Goal: Information Seeking & Learning: Check status

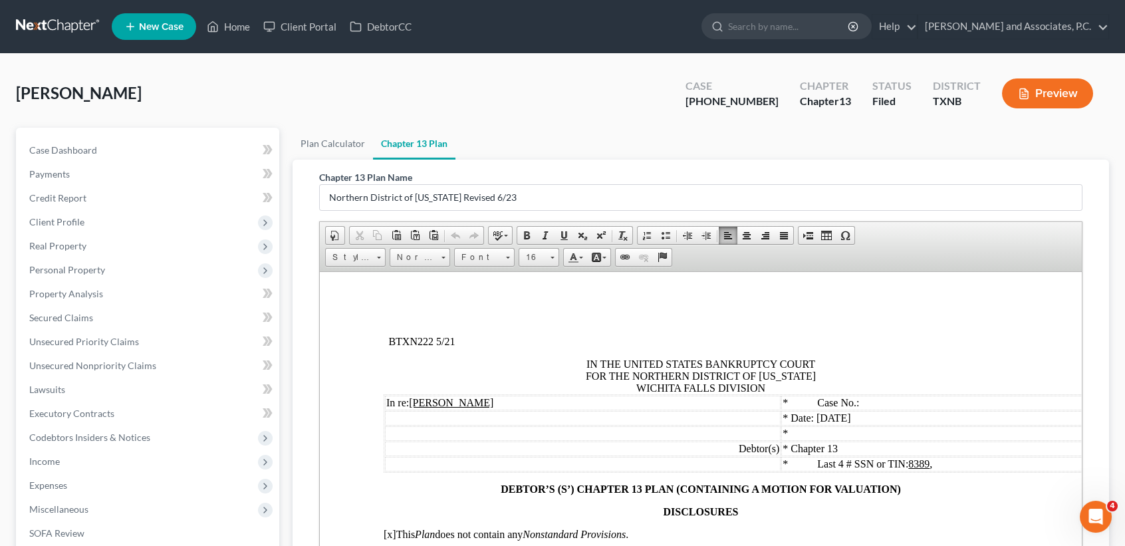
scroll to position [7774, 0]
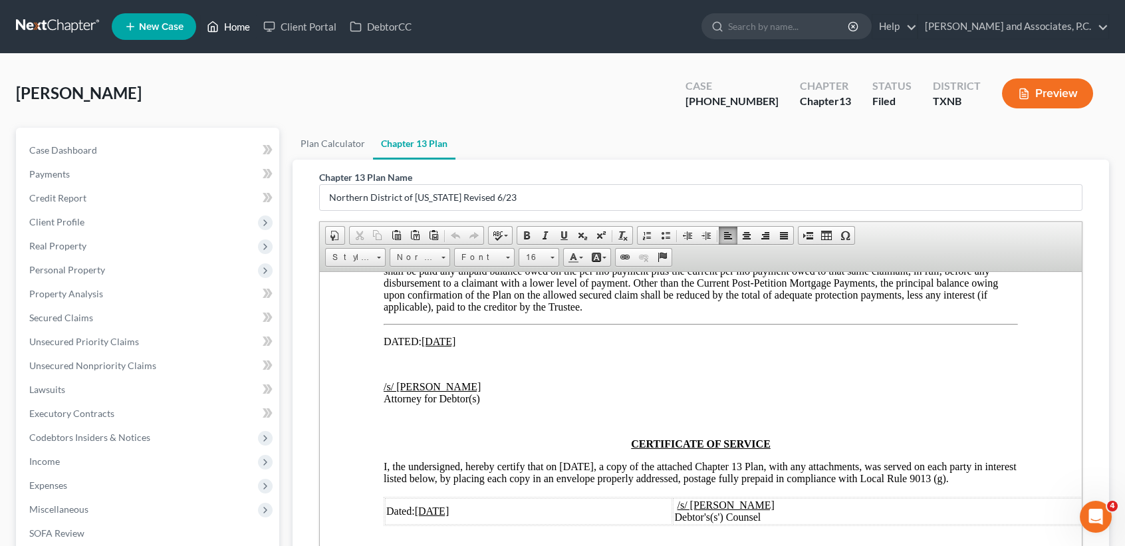
click at [241, 32] on link "Home" at bounding box center [228, 27] width 57 height 24
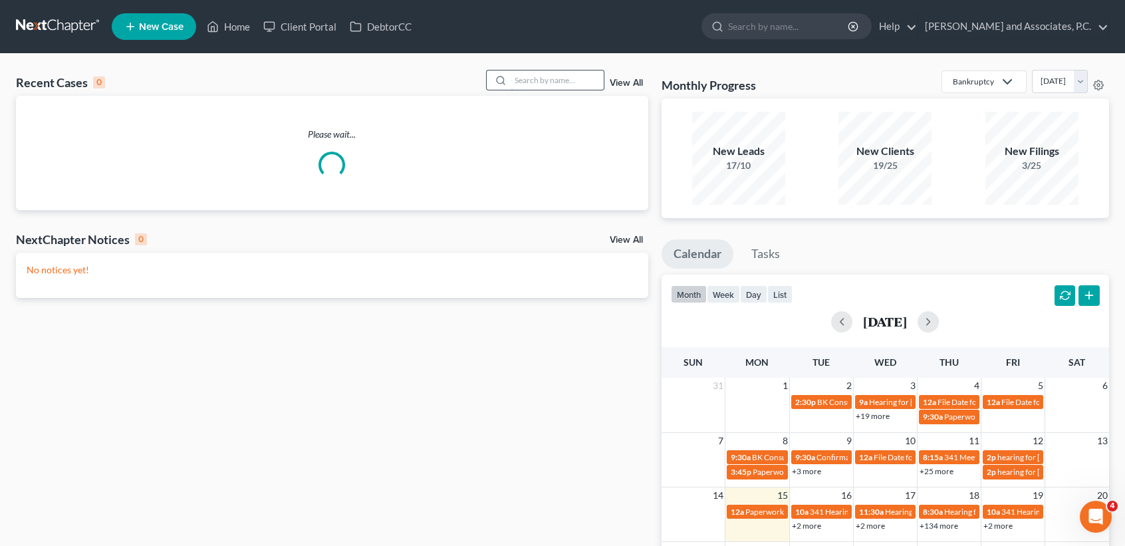
click at [550, 80] on input "search" at bounding box center [557, 79] width 93 height 19
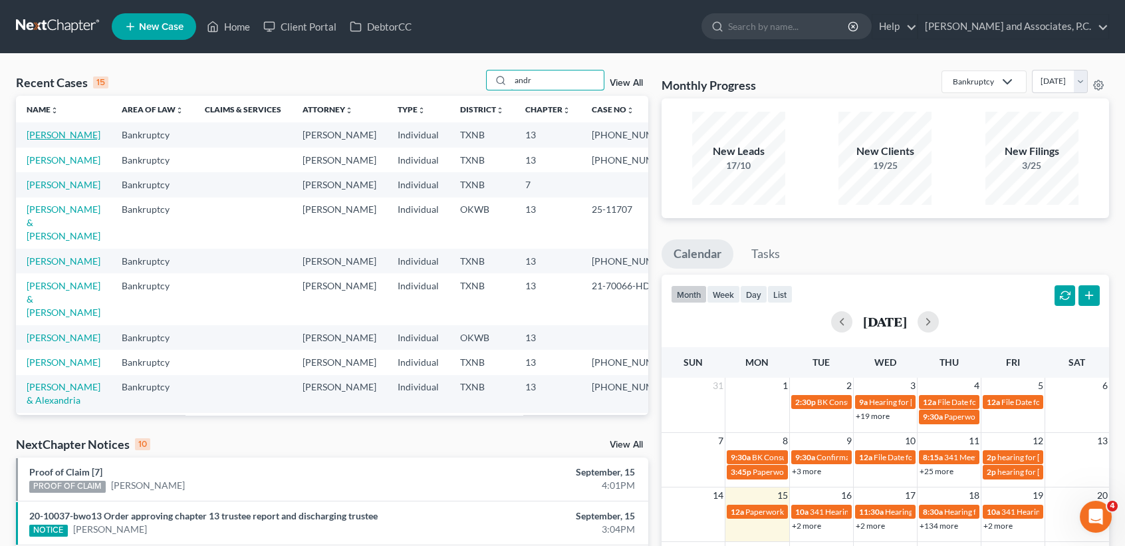
type input "andr"
click at [39, 144] on td "[PERSON_NAME]" at bounding box center [63, 134] width 95 height 25
click at [41, 137] on link "[PERSON_NAME]" at bounding box center [64, 134] width 74 height 11
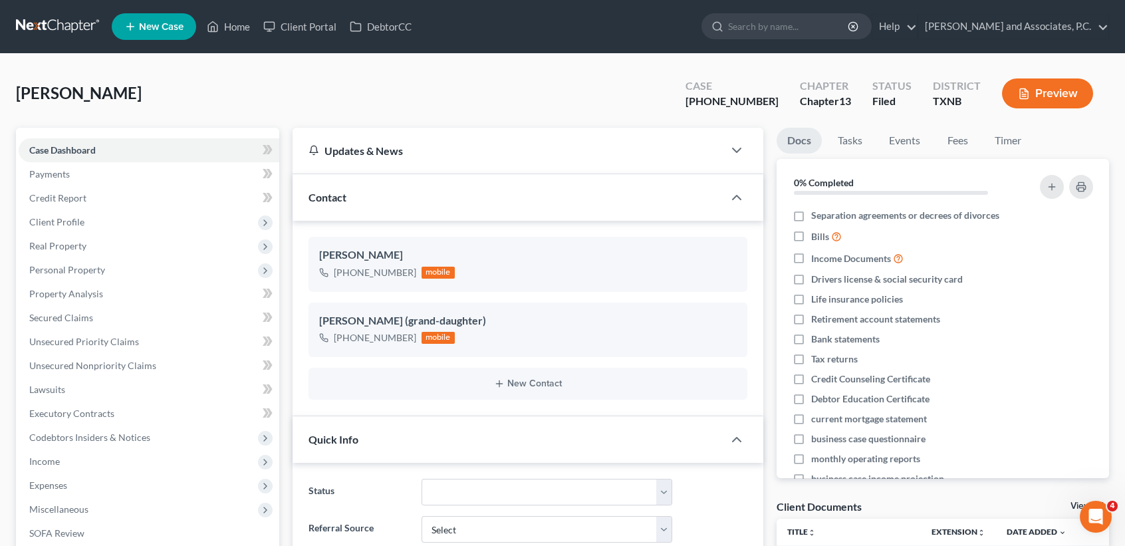
scroll to position [360, 0]
click at [230, 32] on link "Home" at bounding box center [228, 27] width 57 height 24
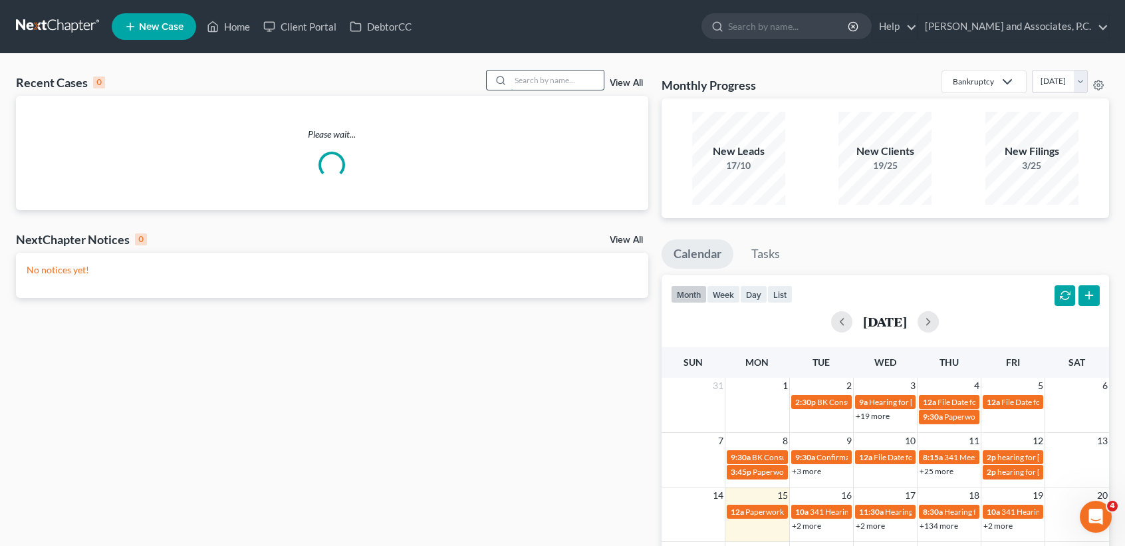
click at [529, 82] on input "search" at bounding box center [557, 79] width 93 height 19
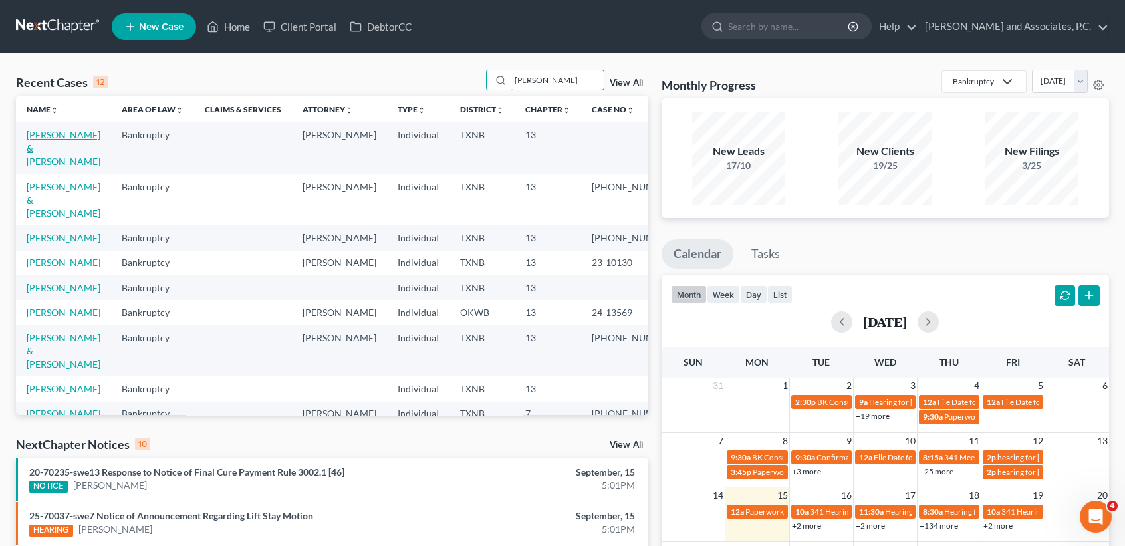
type input "hernande"
click at [56, 141] on link "[PERSON_NAME] & [PERSON_NAME]" at bounding box center [64, 148] width 74 height 38
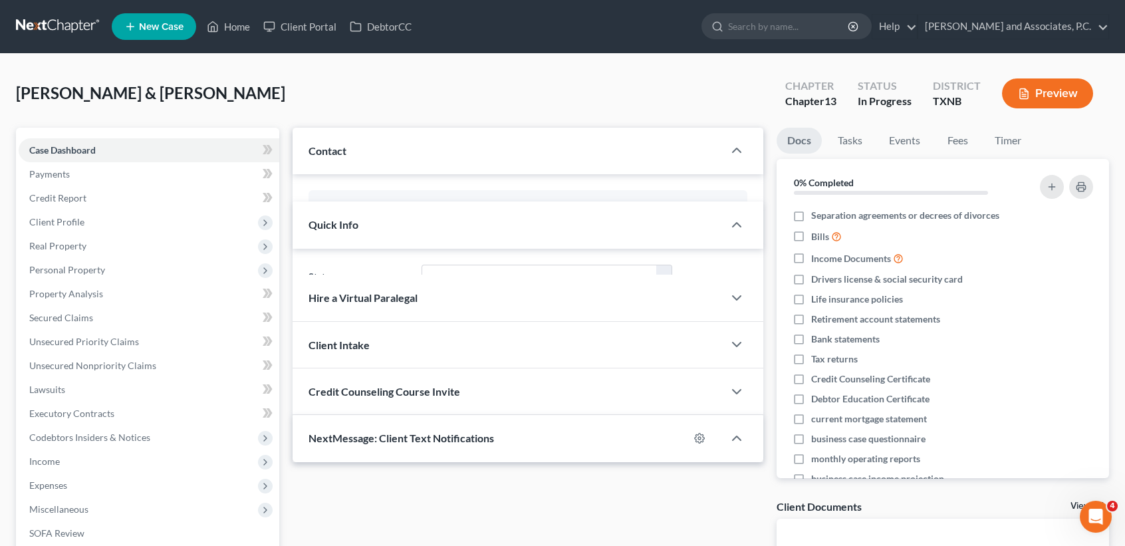
click at [36, 152] on span "Case Dashboard" at bounding box center [62, 149] width 66 height 11
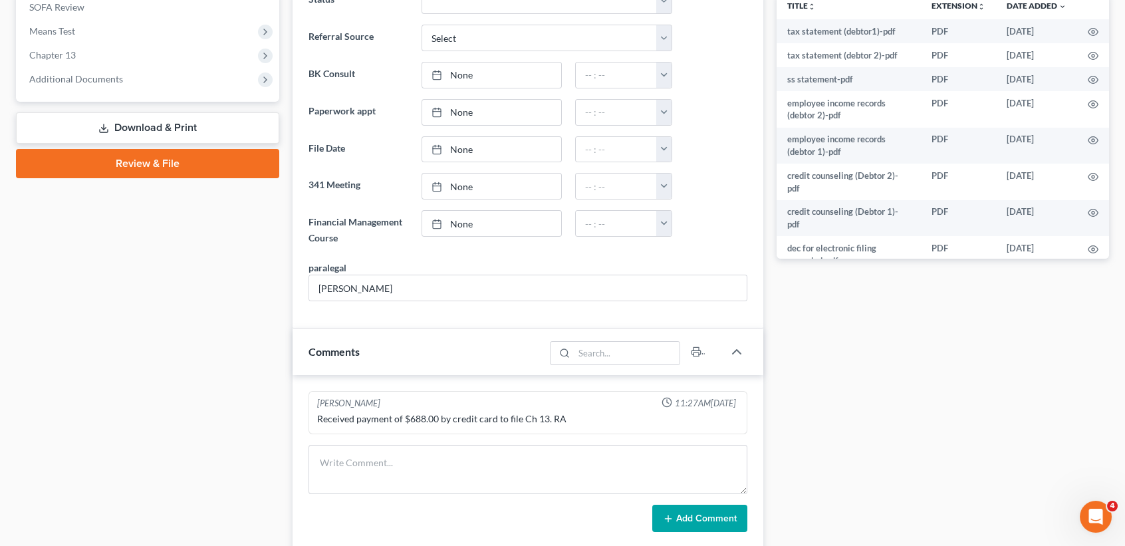
scroll to position [266, 0]
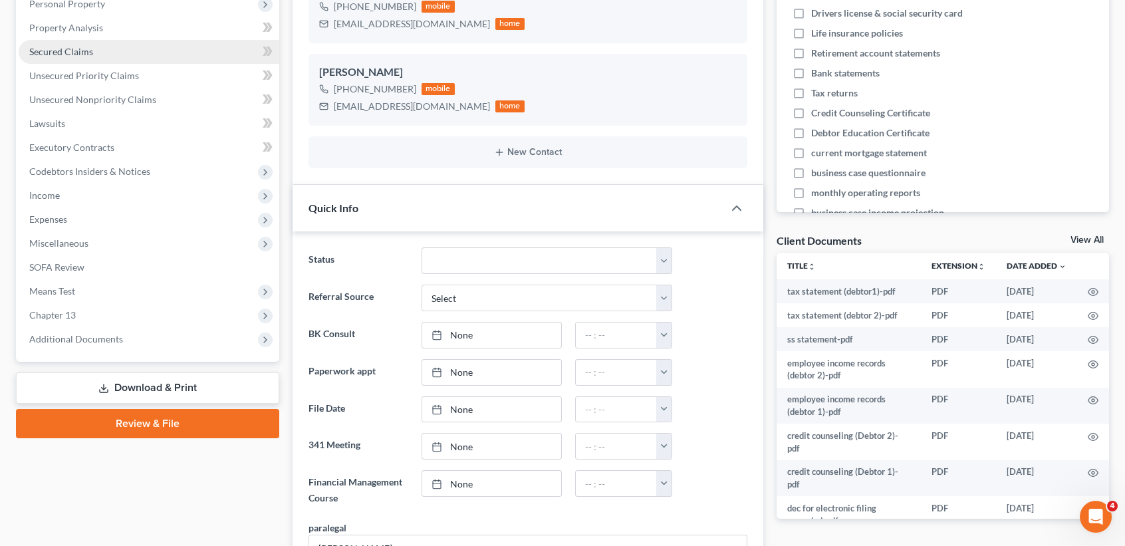
click at [75, 43] on link "Secured Claims" at bounding box center [149, 52] width 261 height 24
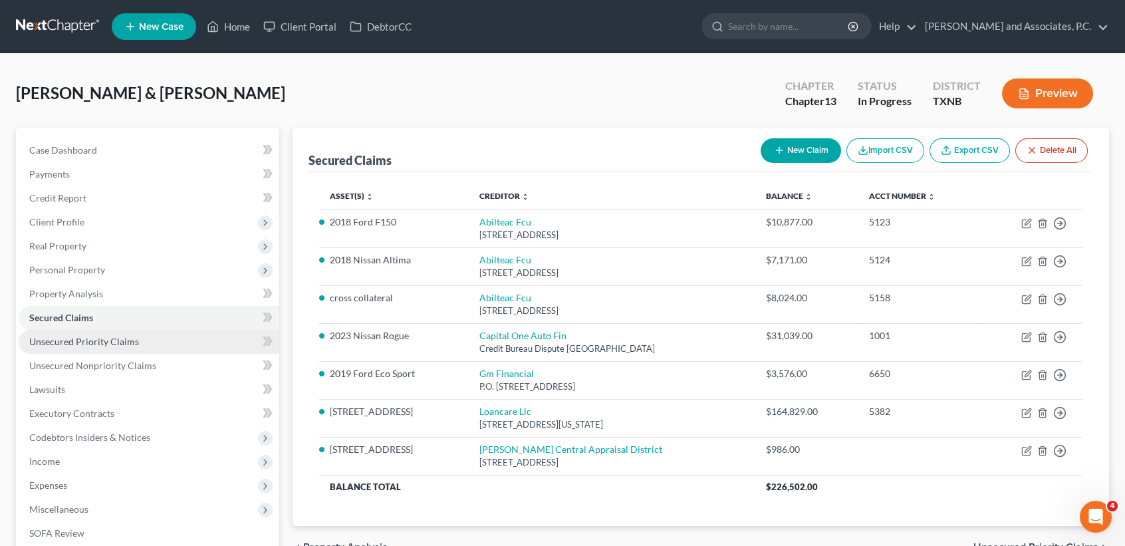
click at [115, 342] on span "Unsecured Priority Claims" at bounding box center [84, 341] width 110 height 11
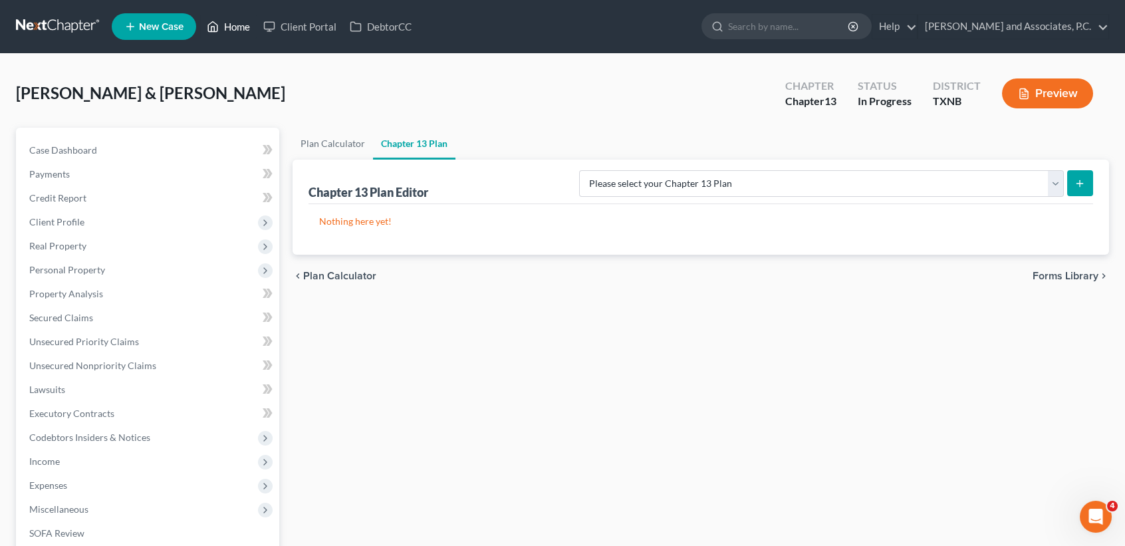
click at [247, 32] on link "Home" at bounding box center [228, 27] width 57 height 24
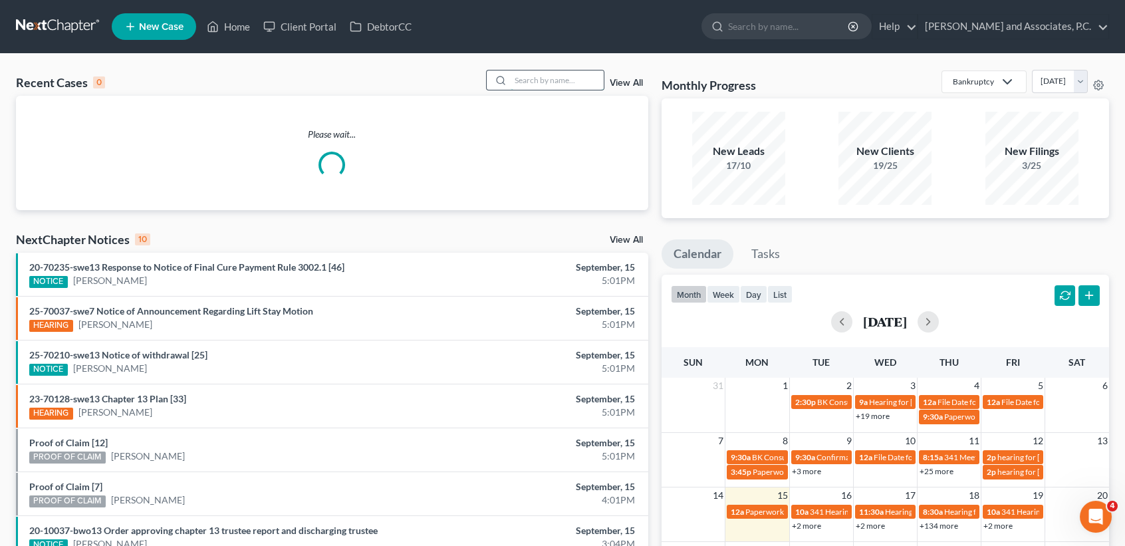
click at [511, 80] on input "search" at bounding box center [557, 79] width 93 height 19
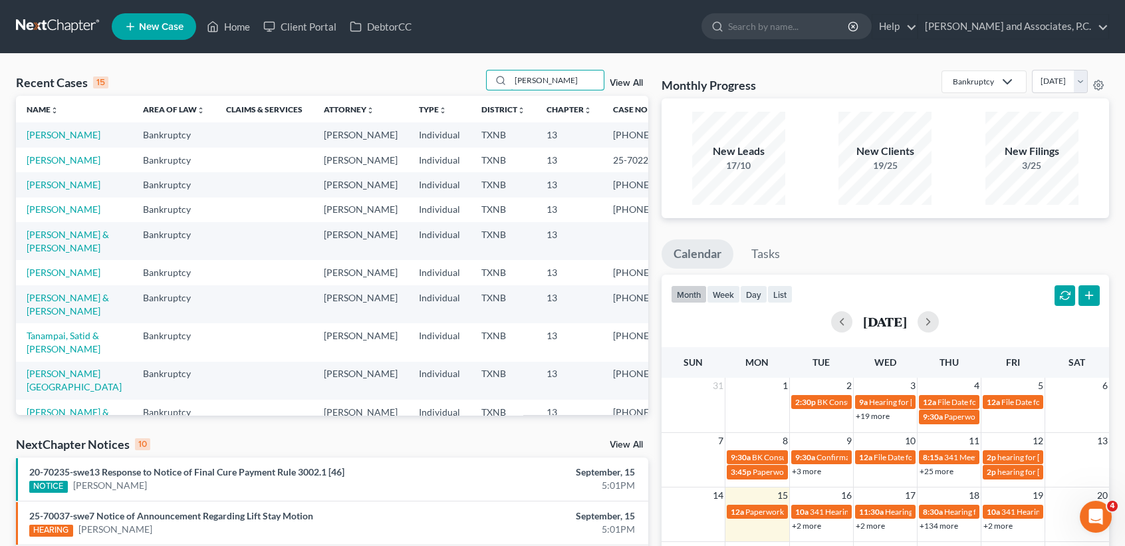
type input "andrews"
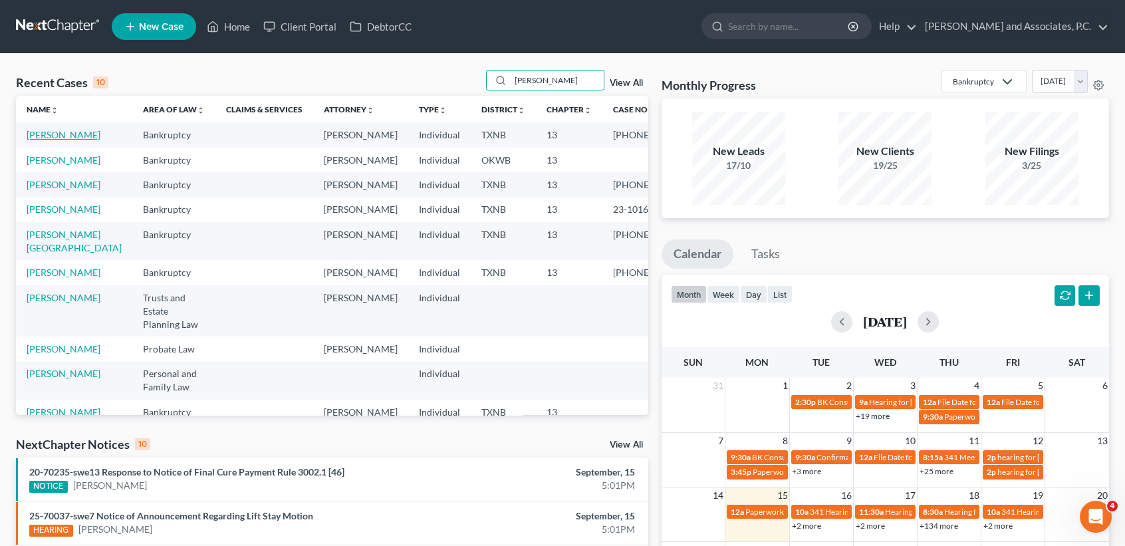
click at [41, 138] on link "[PERSON_NAME]" at bounding box center [64, 134] width 74 height 11
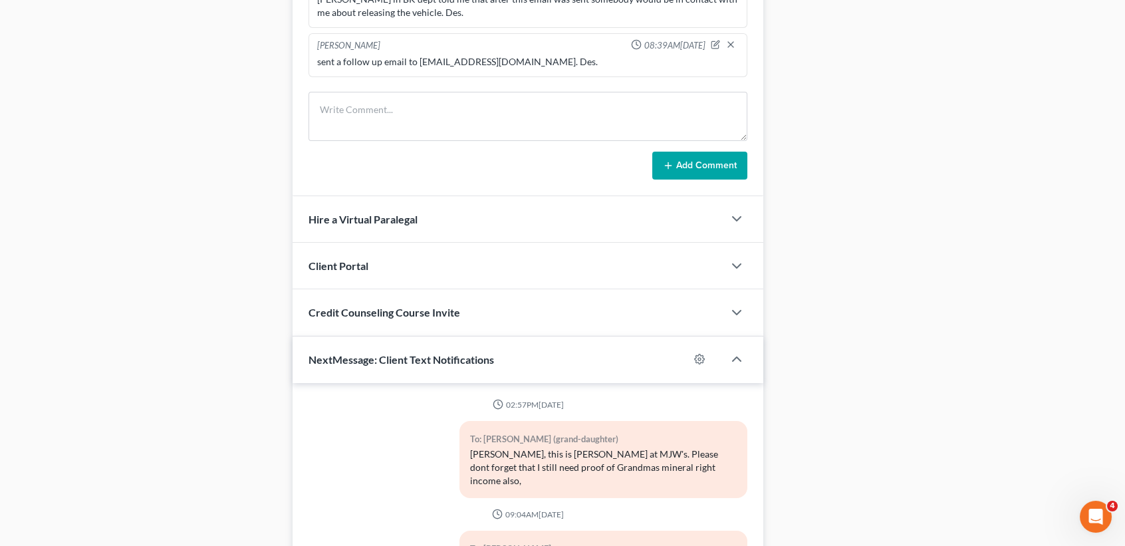
scroll to position [360, 0]
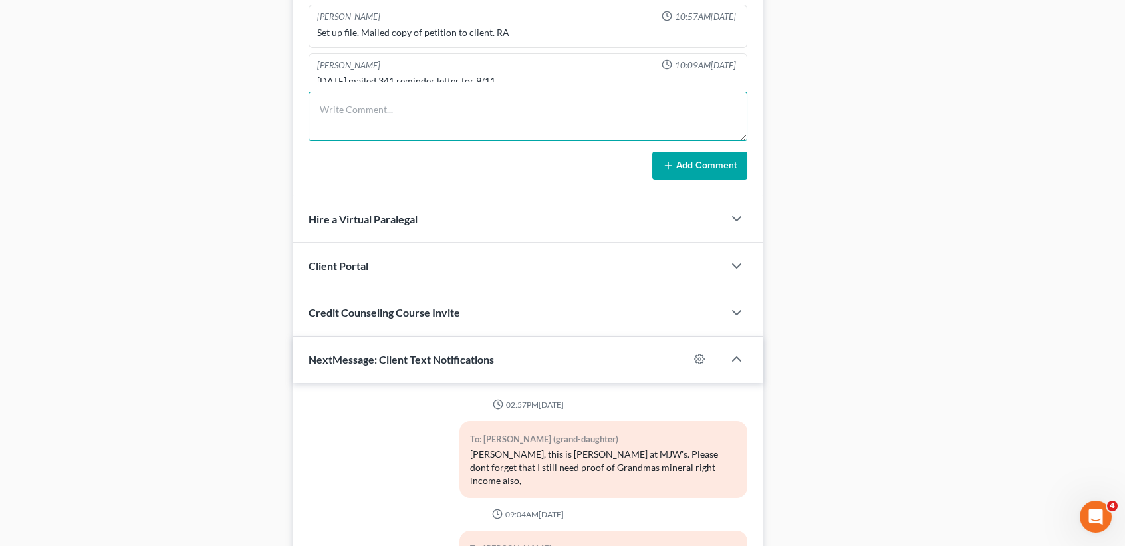
click at [359, 99] on textarea at bounding box center [527, 116] width 439 height 49
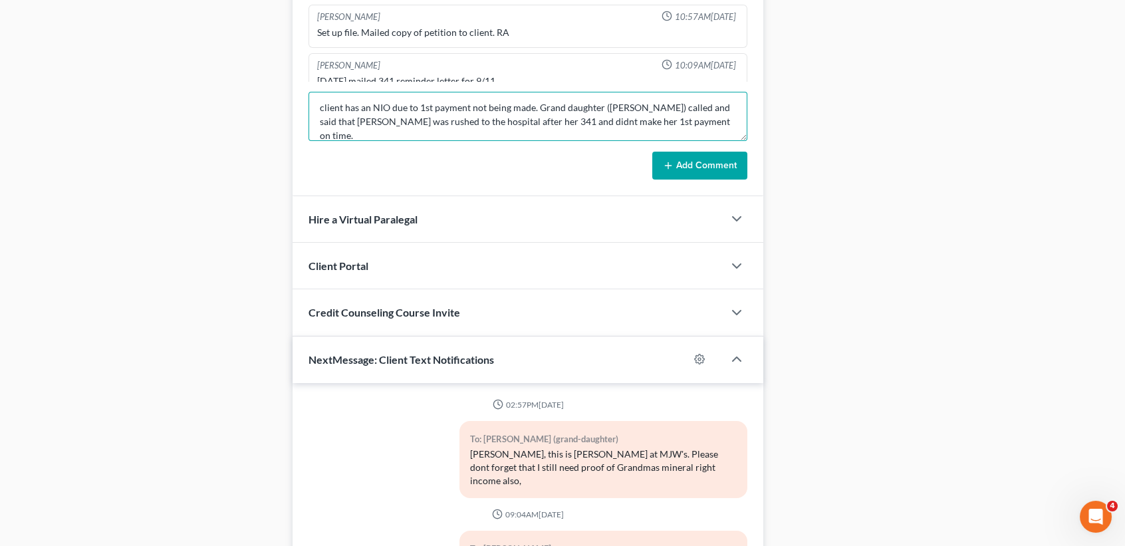
scroll to position [16, 0]
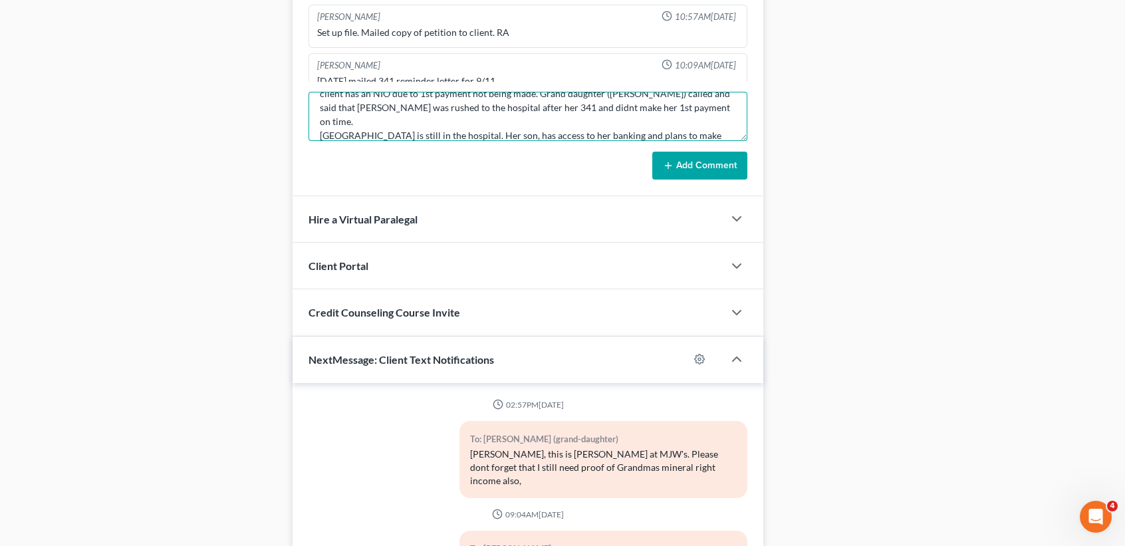
type textarea "client has an NIO due to 1st payment not being made. Grand daughter (tara) call…"
click at [687, 166] on button "Add Comment" at bounding box center [699, 166] width 95 height 28
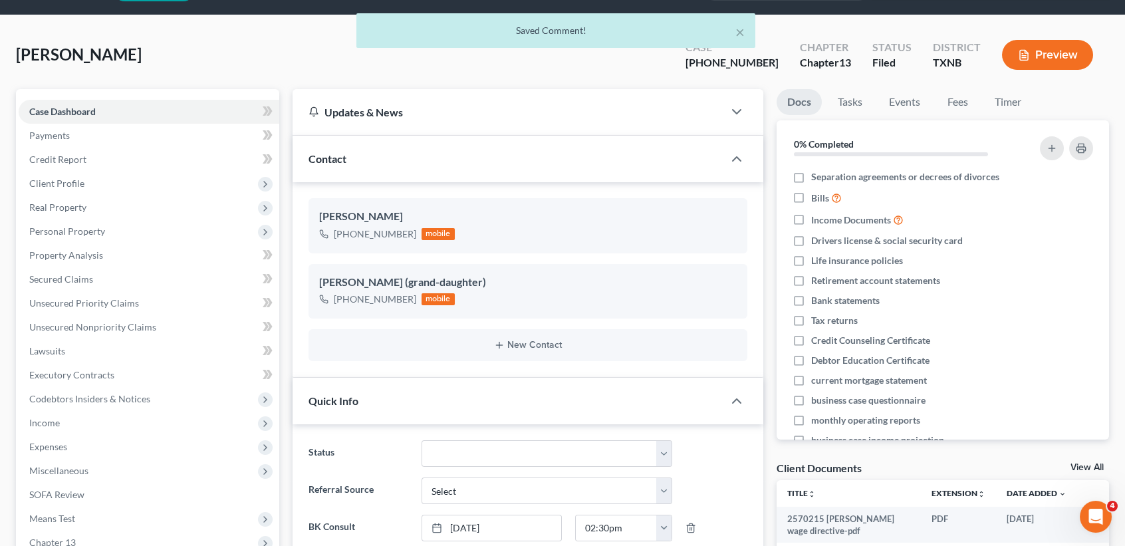
scroll to position [449, 0]
click at [740, 31] on button "×" at bounding box center [739, 32] width 9 height 16
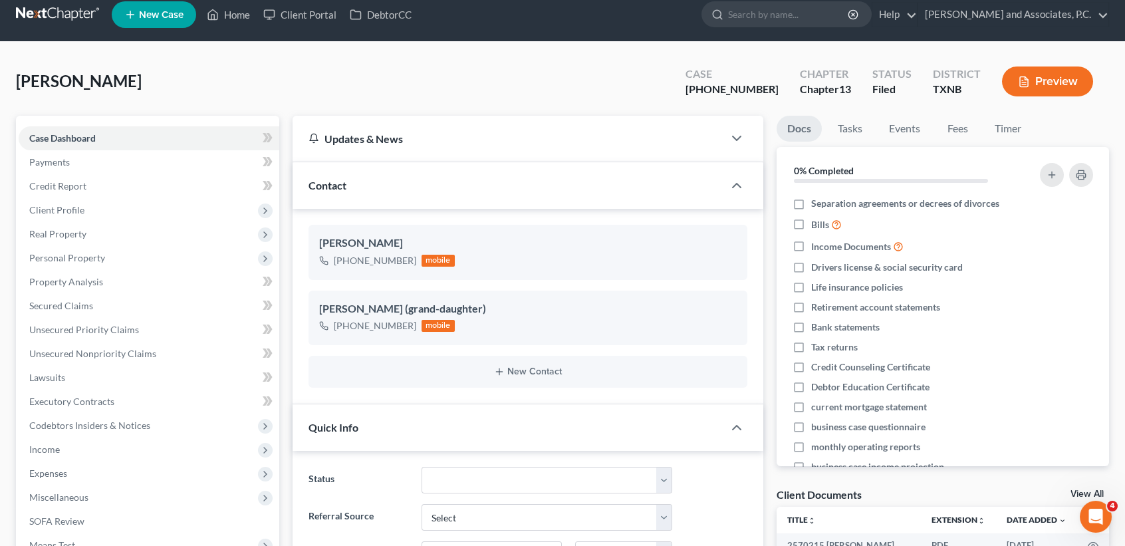
scroll to position [0, 0]
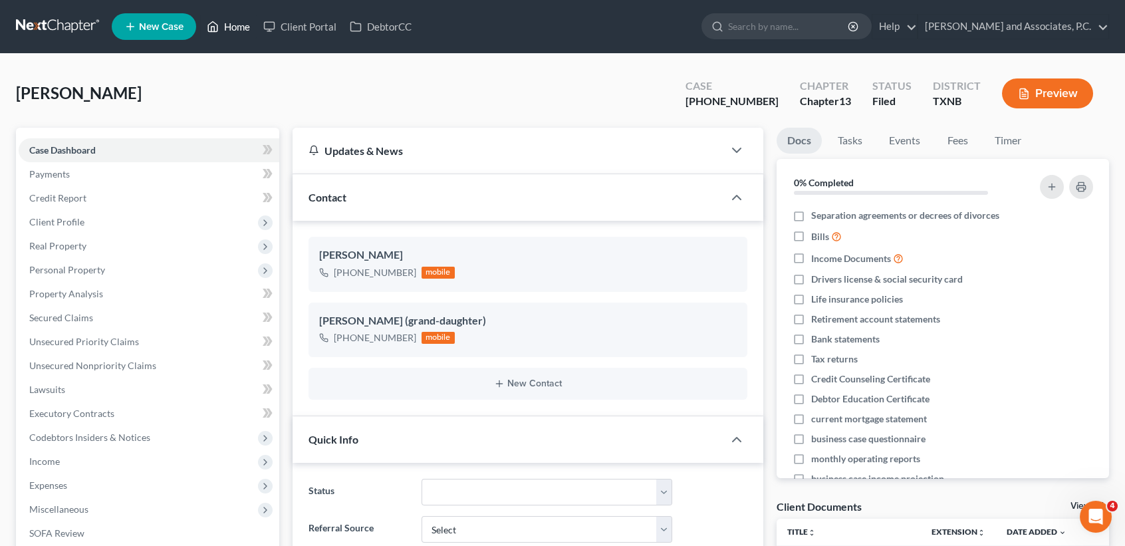
click at [243, 27] on link "Home" at bounding box center [228, 27] width 57 height 24
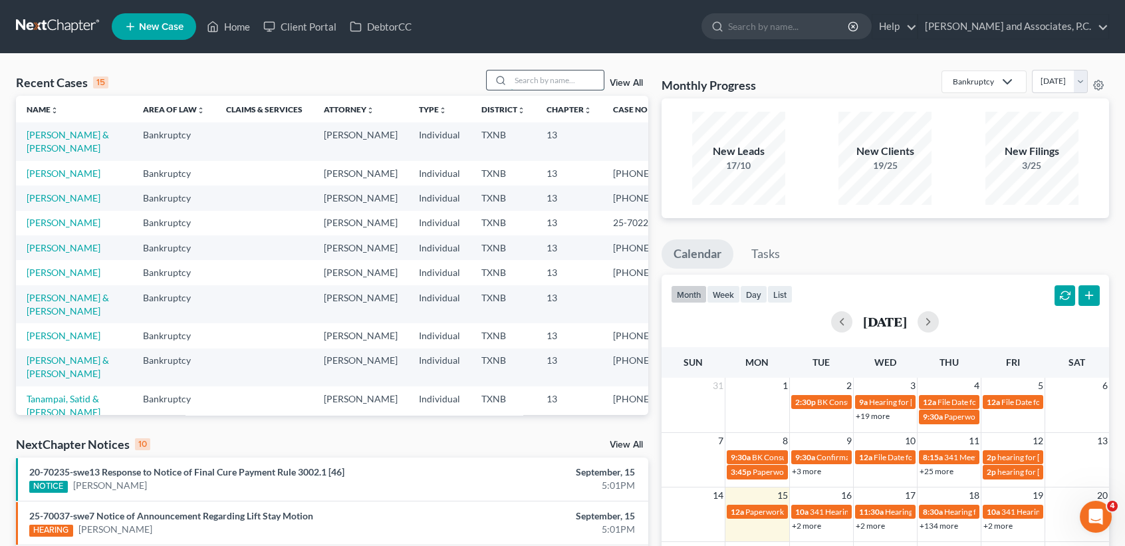
click at [578, 72] on input "search" at bounding box center [557, 79] width 93 height 19
type input "chiem"
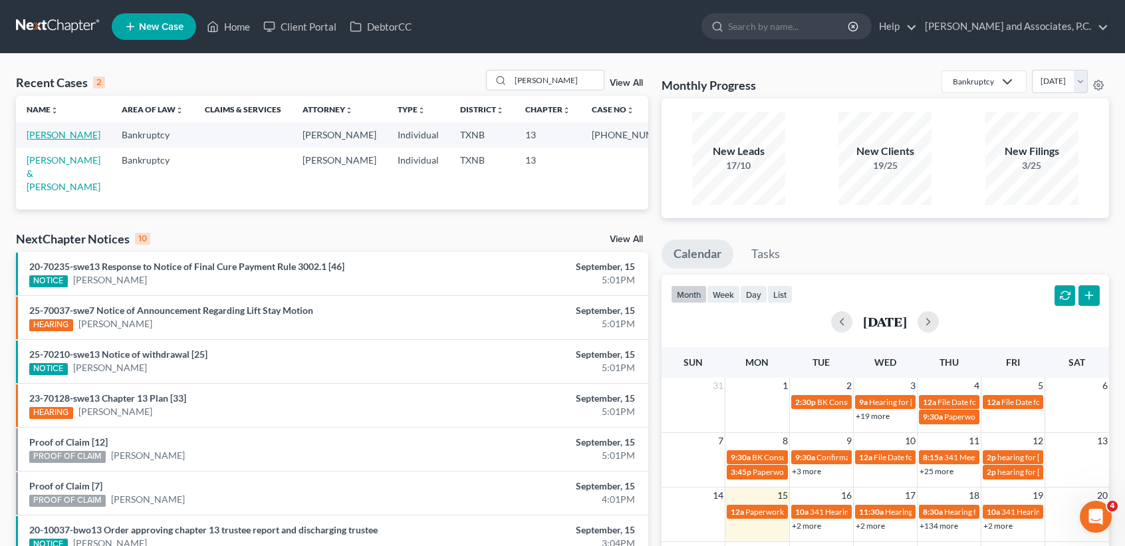
click at [63, 136] on link "[PERSON_NAME]" at bounding box center [64, 134] width 74 height 11
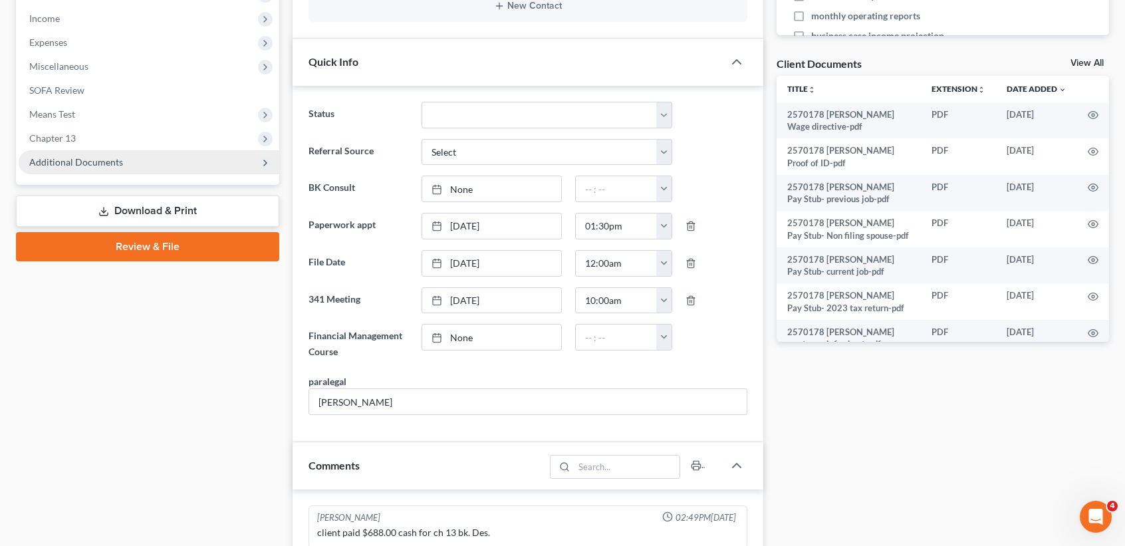
scroll to position [172, 0]
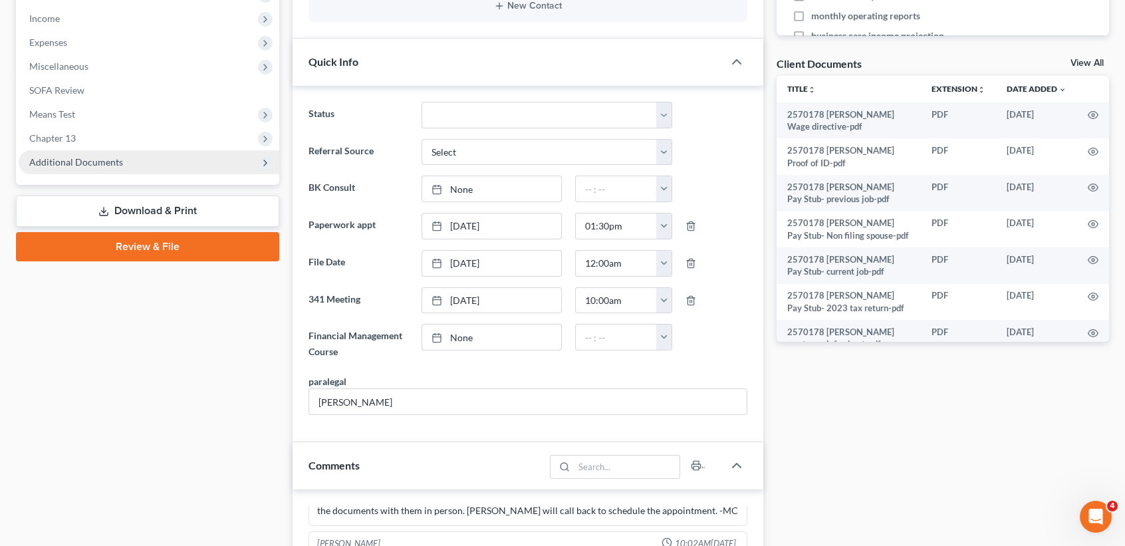
click at [56, 170] on span "Additional Documents" at bounding box center [149, 162] width 261 height 24
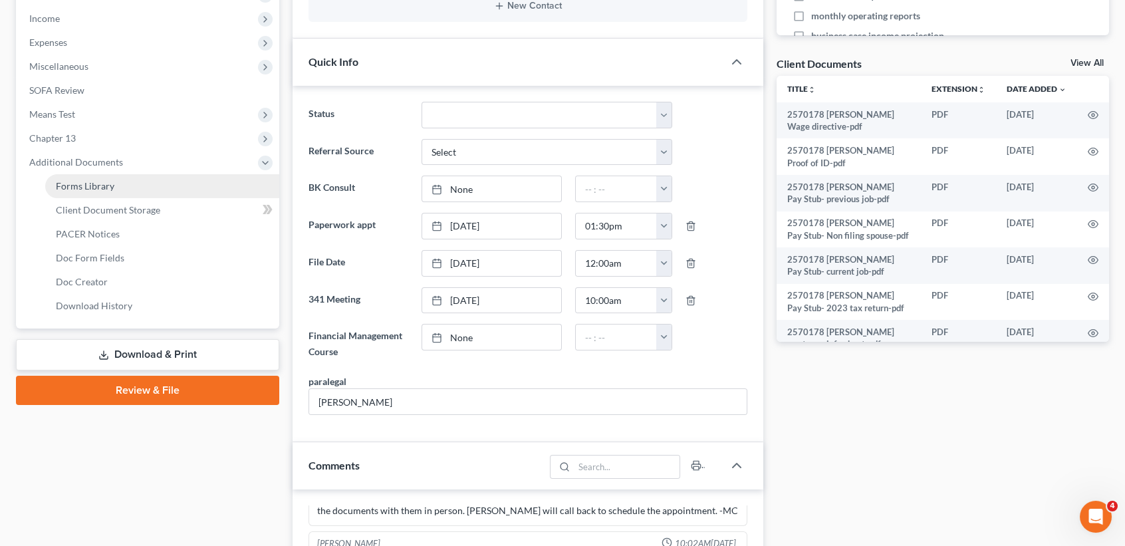
scroll to position [533, 0]
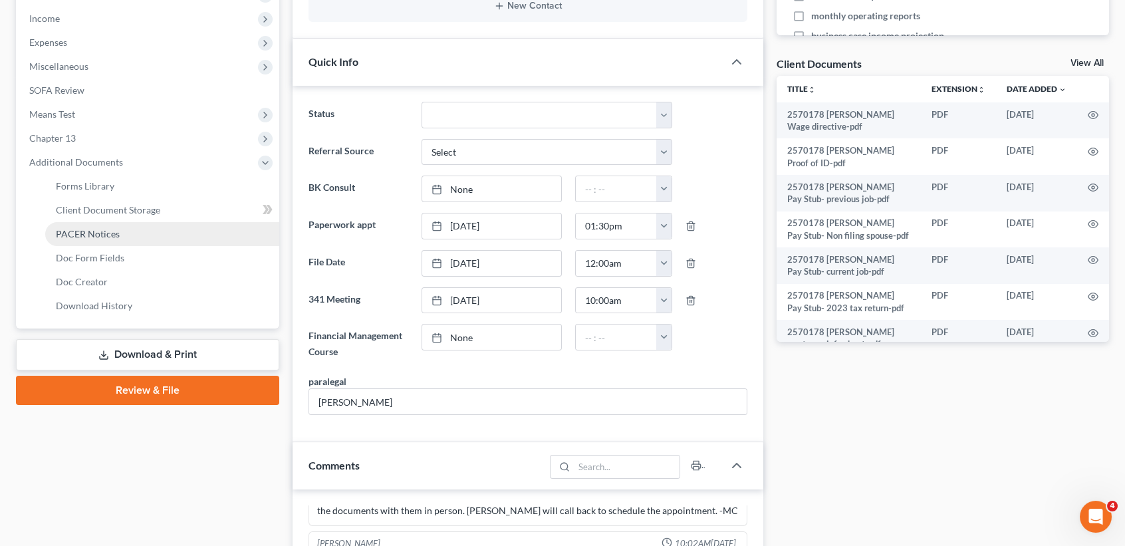
click at [76, 241] on link "PACER Notices" at bounding box center [162, 234] width 234 height 24
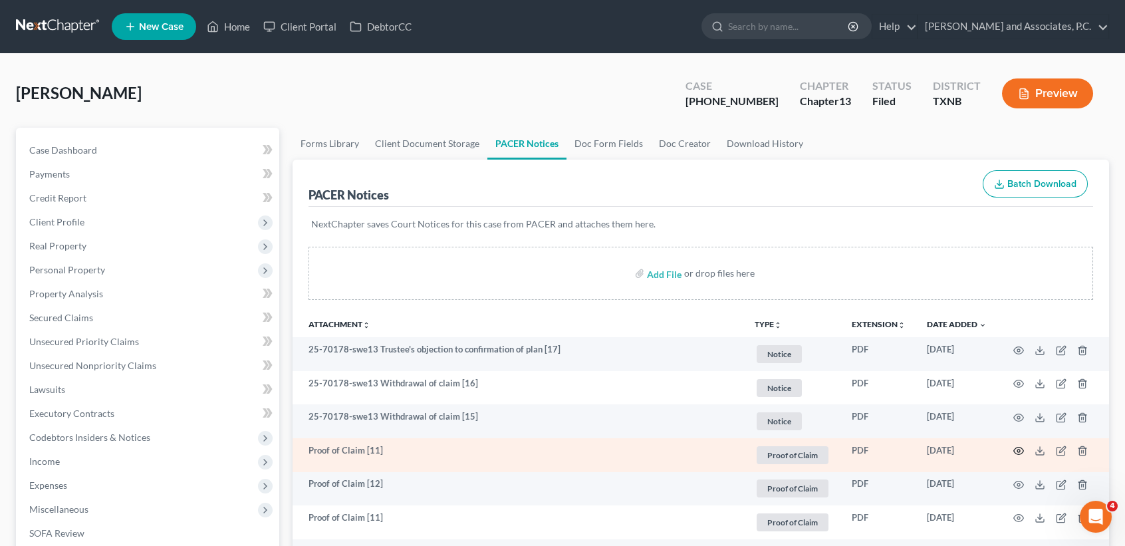
click at [1019, 451] on icon "button" at bounding box center [1018, 450] width 11 height 11
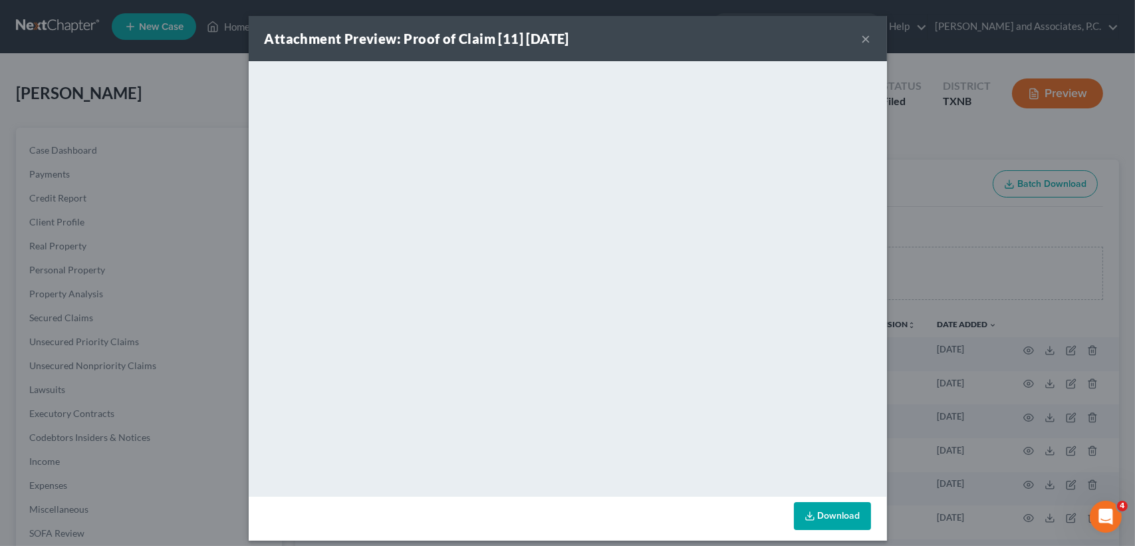
click at [862, 35] on button "×" at bounding box center [866, 39] width 9 height 16
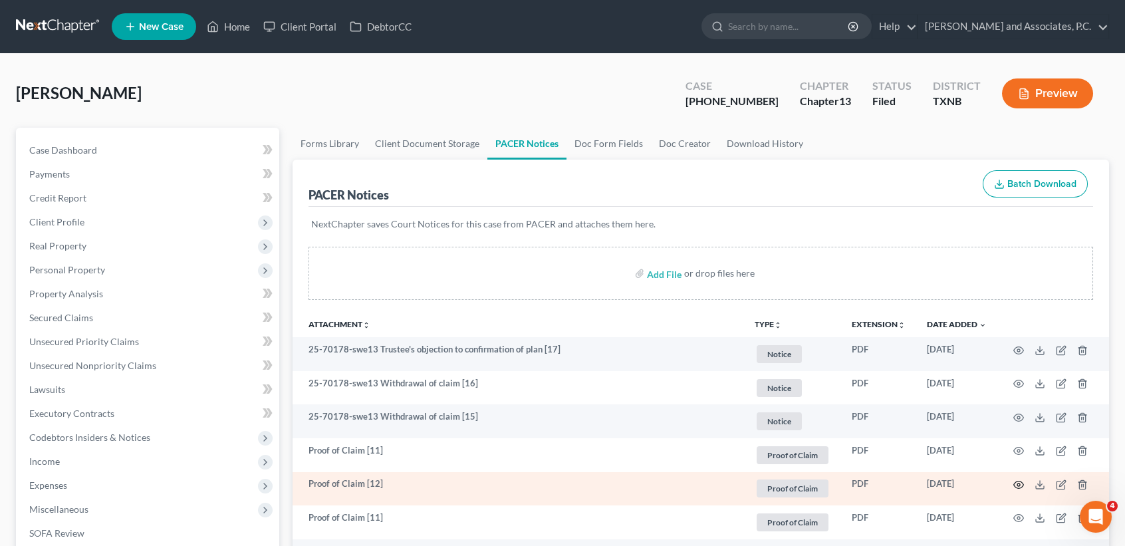
click at [1014, 487] on icon "button" at bounding box center [1018, 484] width 11 height 11
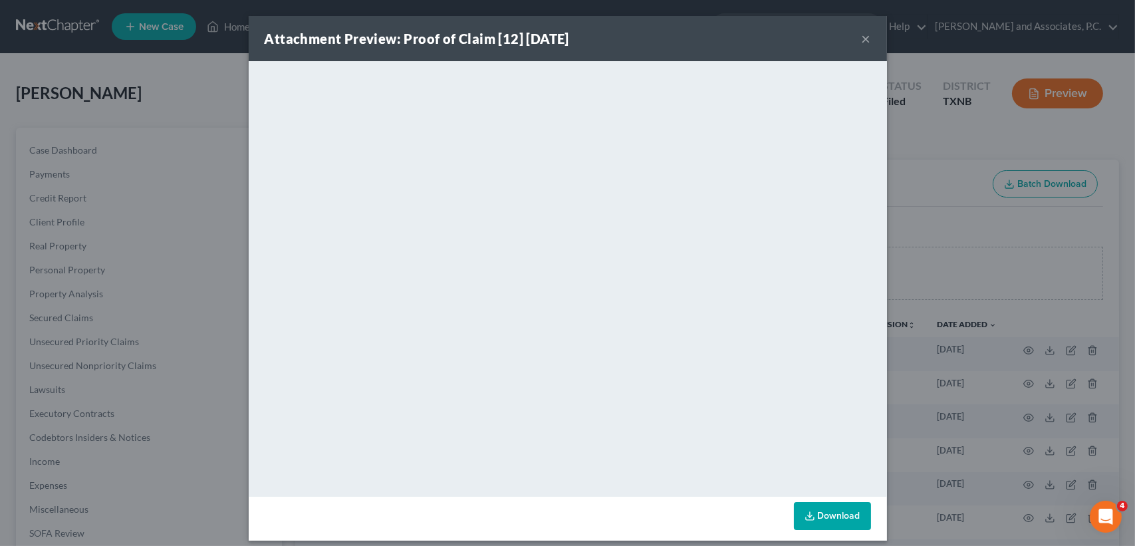
click at [862, 36] on button "×" at bounding box center [866, 39] width 9 height 16
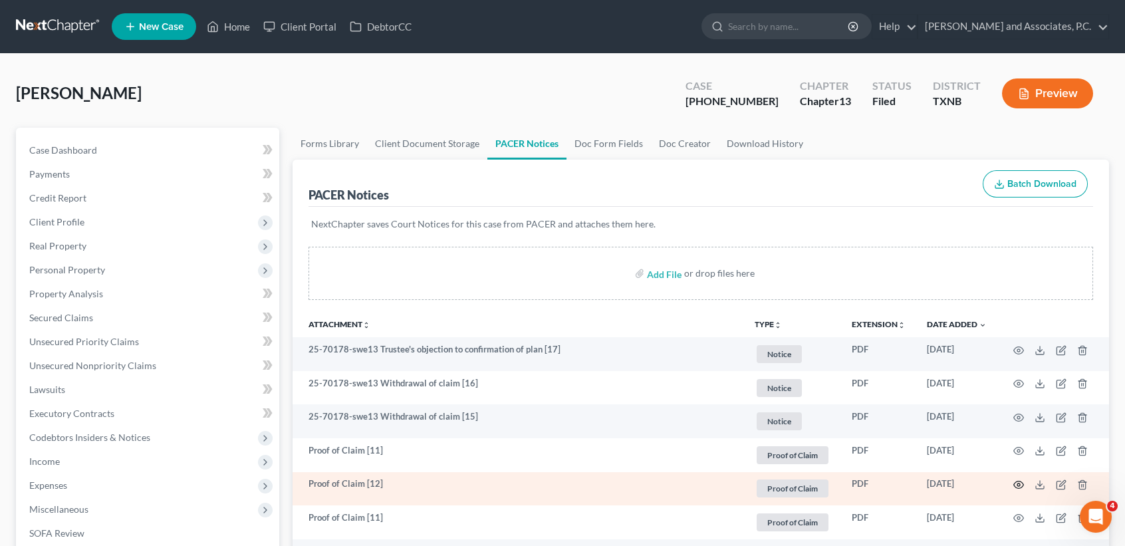
click at [1019, 486] on circle "button" at bounding box center [1018, 484] width 3 height 3
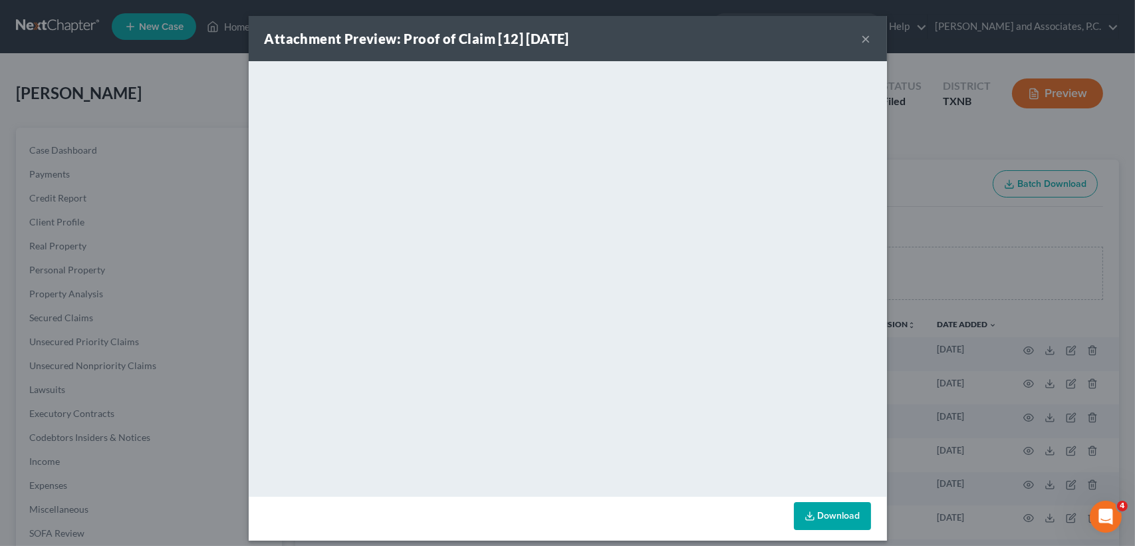
click at [863, 33] on button "×" at bounding box center [866, 39] width 9 height 16
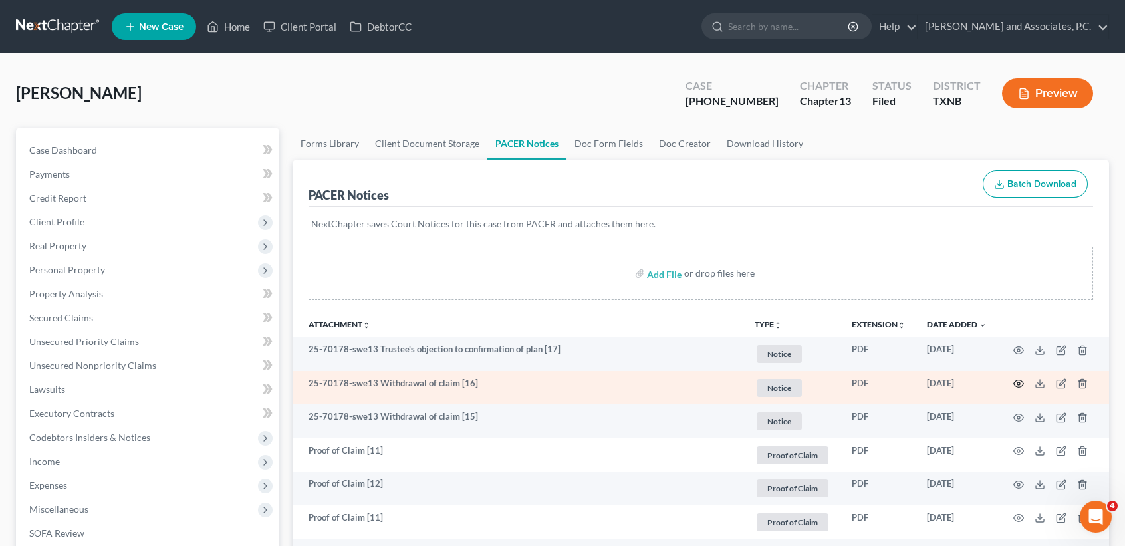
click at [1022, 382] on icon "button" at bounding box center [1018, 383] width 11 height 11
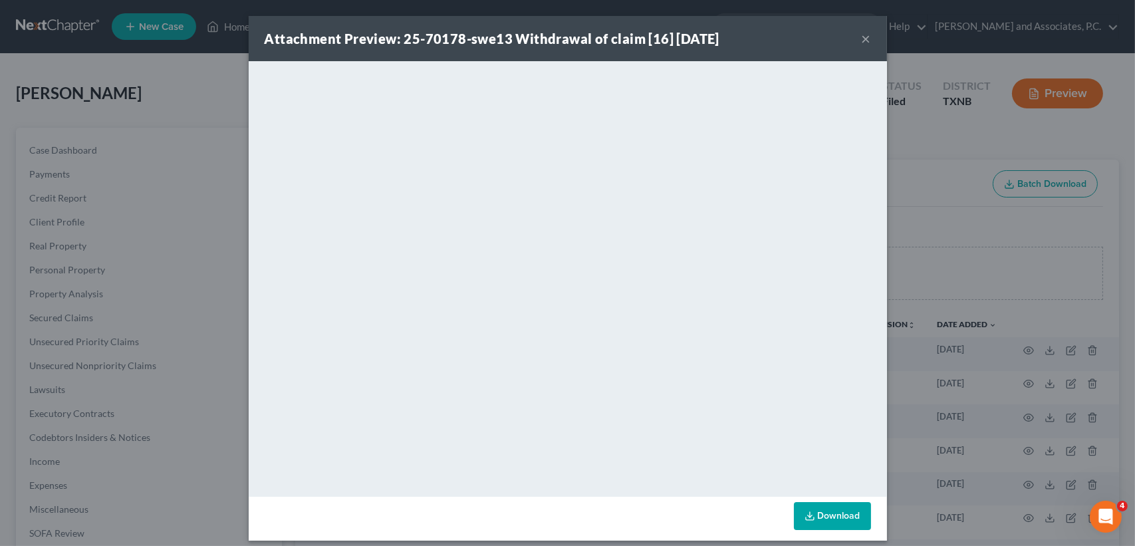
click at [854, 31] on div "Attachment Preview: 25-70178-swe13 Withdrawal of claim [16] 09/03/2025 ×" at bounding box center [568, 38] width 638 height 45
click at [862, 39] on button "×" at bounding box center [866, 39] width 9 height 16
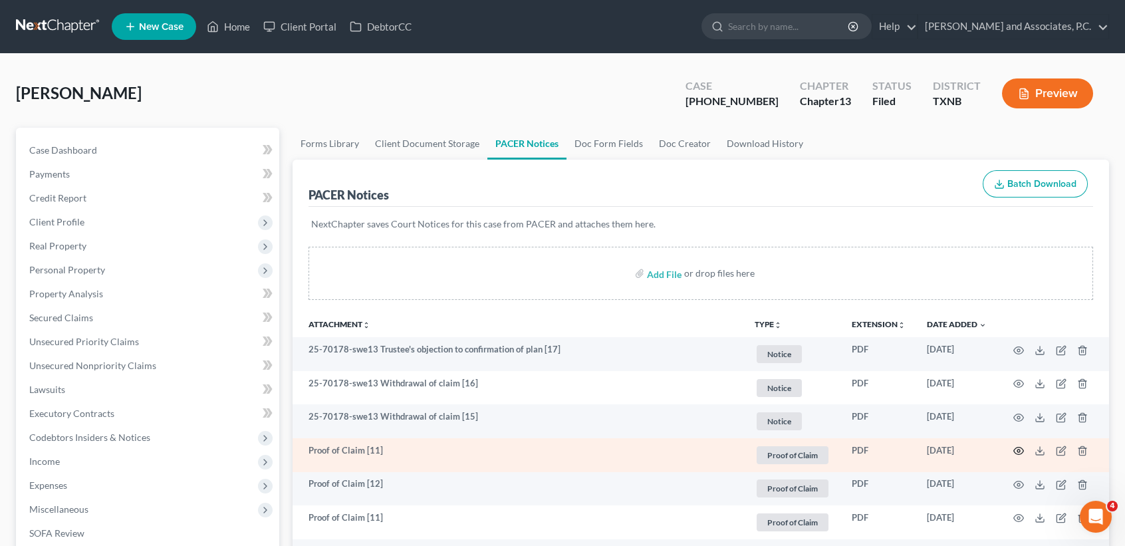
click at [1021, 455] on icon "button" at bounding box center [1018, 450] width 11 height 11
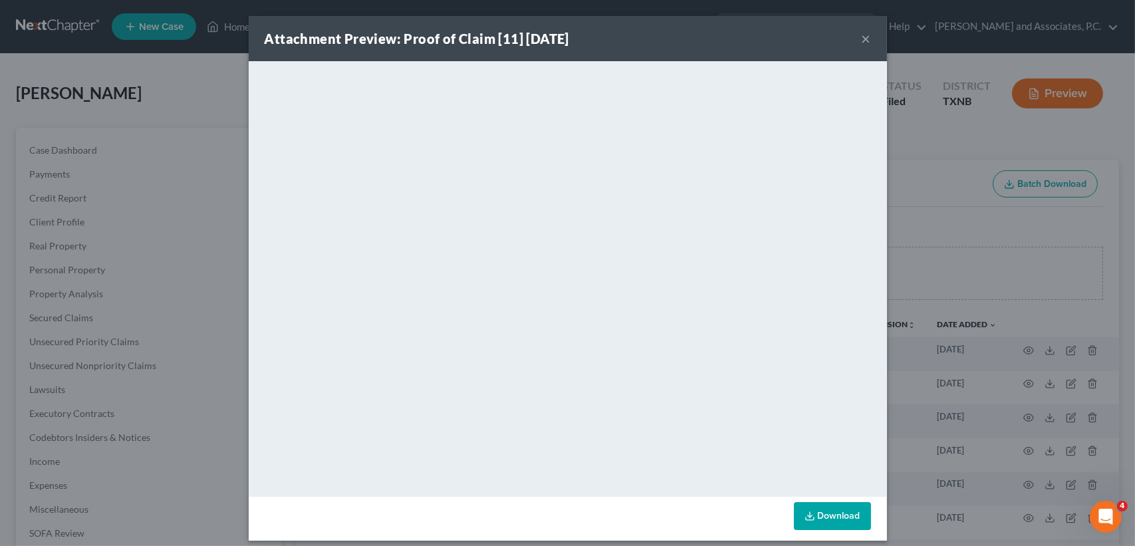
click at [862, 37] on button "×" at bounding box center [866, 39] width 9 height 16
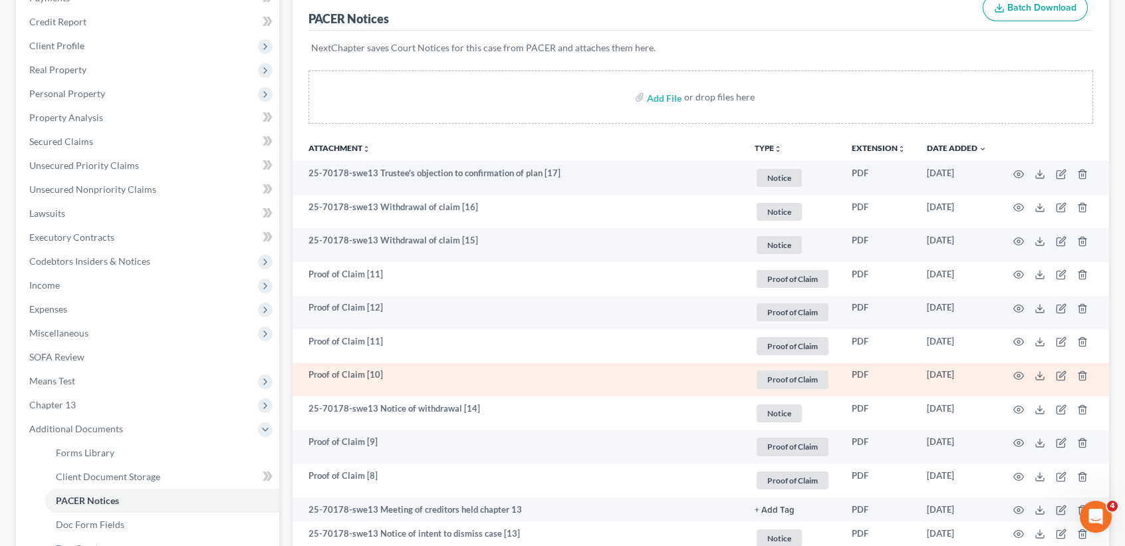
scroll to position [177, 0]
click at [1019, 376] on circle "button" at bounding box center [1018, 375] width 3 height 3
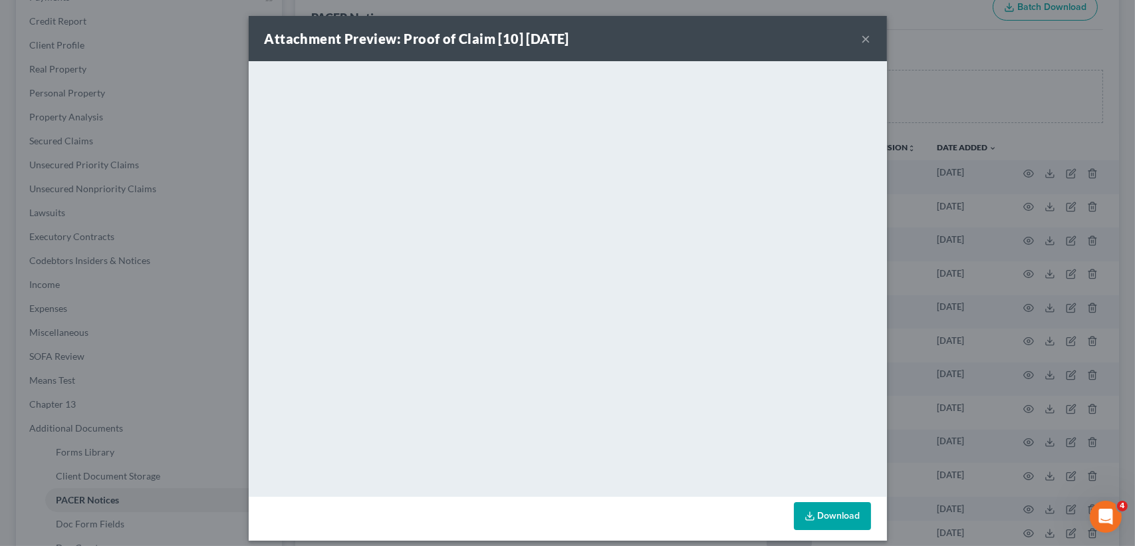
click at [862, 35] on button "×" at bounding box center [866, 39] width 9 height 16
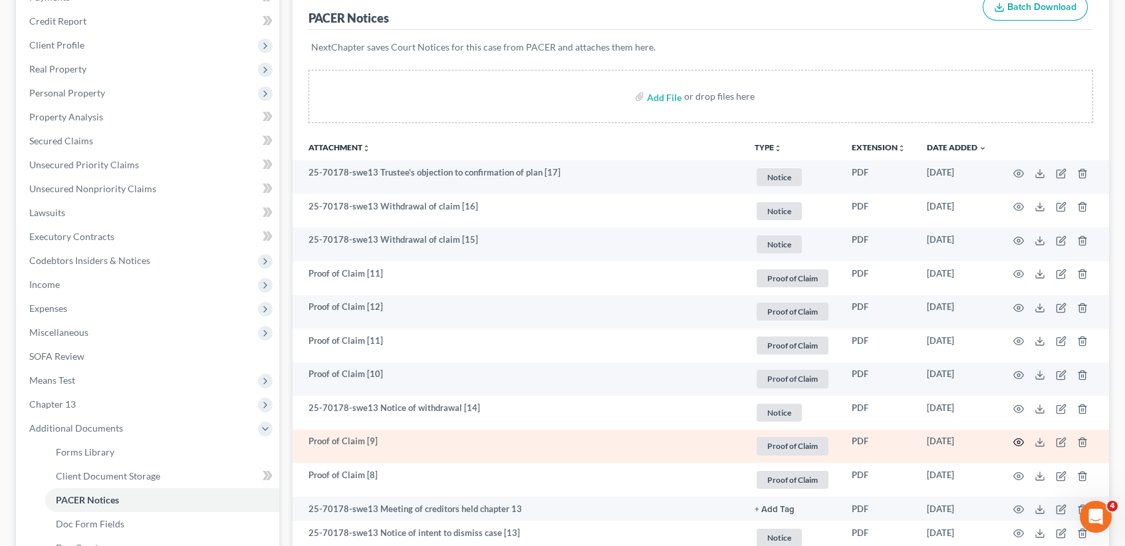
click at [1018, 446] on icon "button" at bounding box center [1018, 442] width 11 height 11
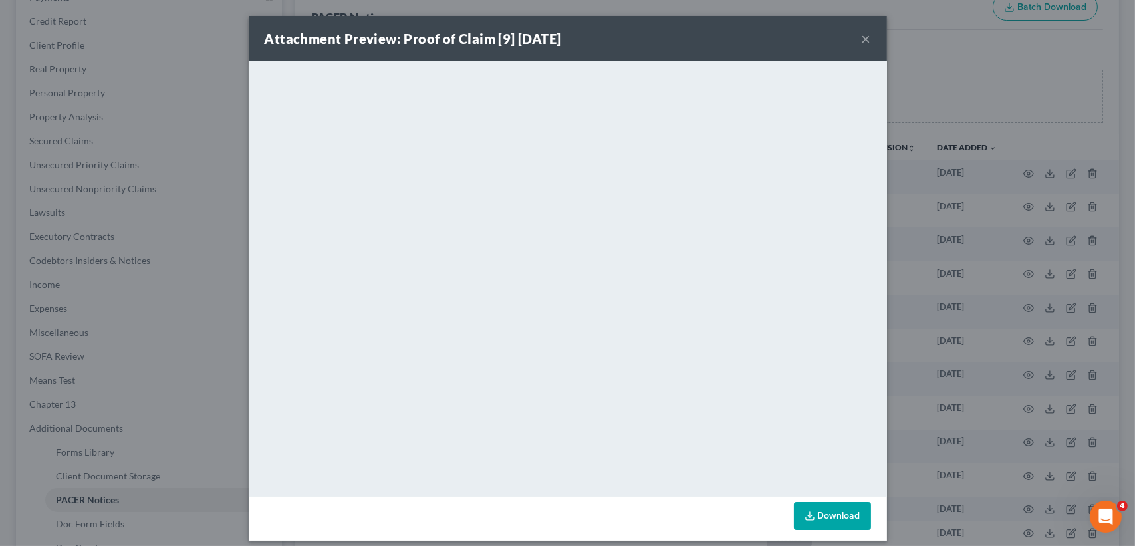
click at [862, 37] on button "×" at bounding box center [866, 39] width 9 height 16
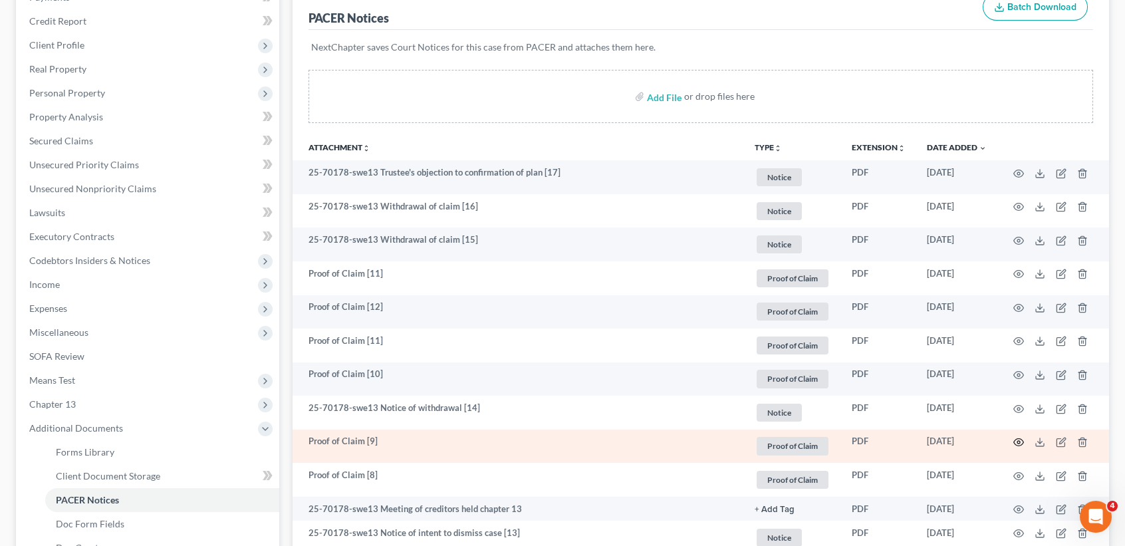
click at [1015, 447] on icon "button" at bounding box center [1018, 442] width 11 height 11
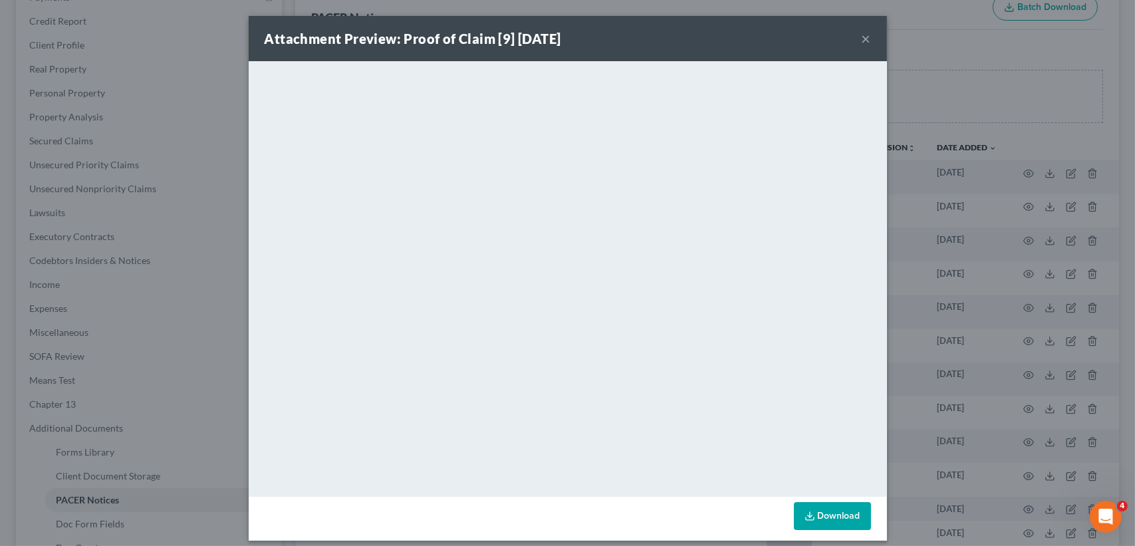
click at [862, 36] on button "×" at bounding box center [866, 39] width 9 height 16
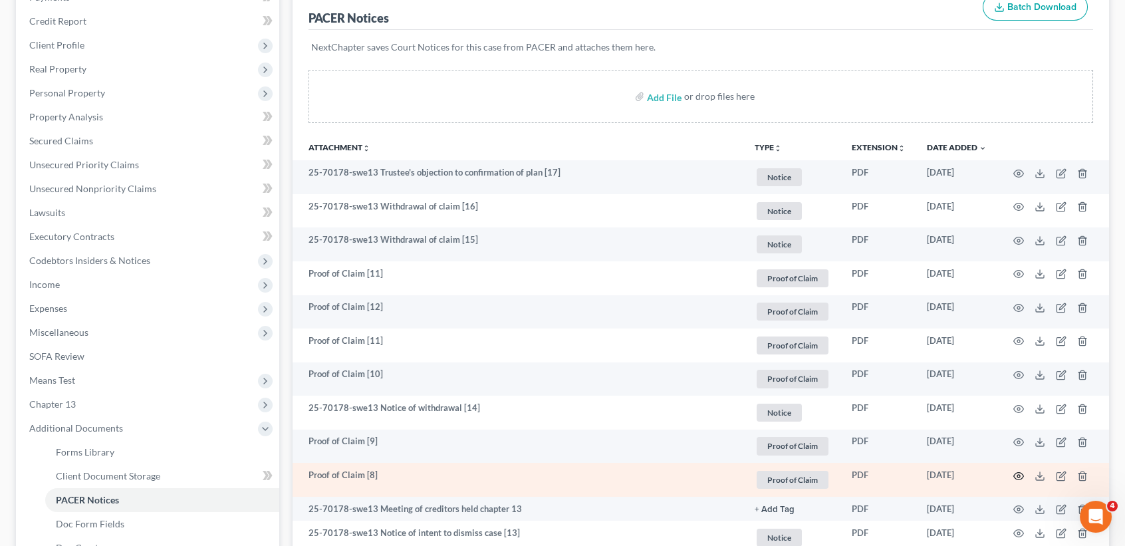
click at [1022, 481] on icon "button" at bounding box center [1018, 476] width 11 height 11
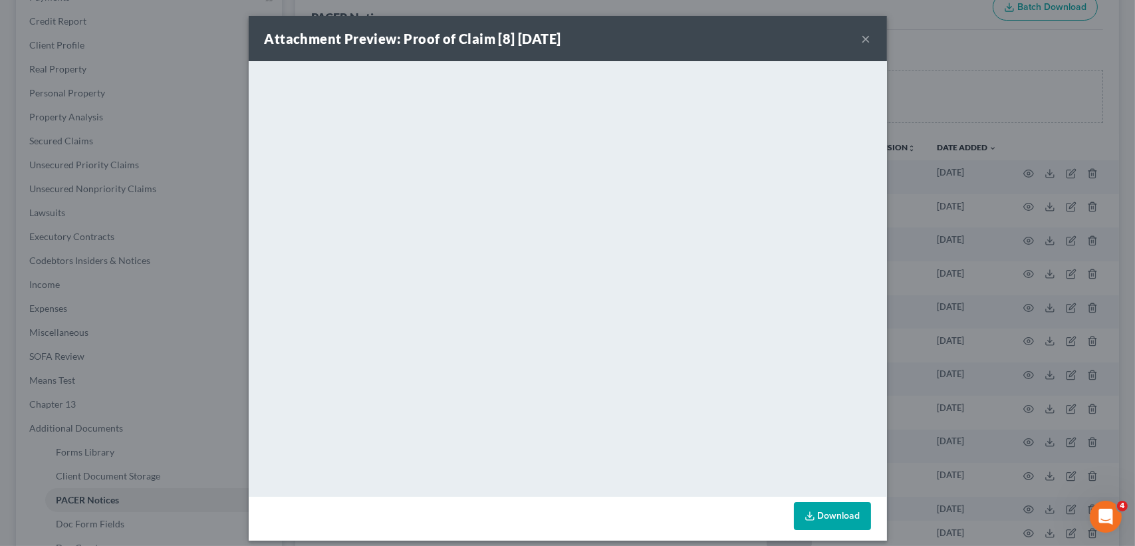
click at [862, 36] on button "×" at bounding box center [866, 39] width 9 height 16
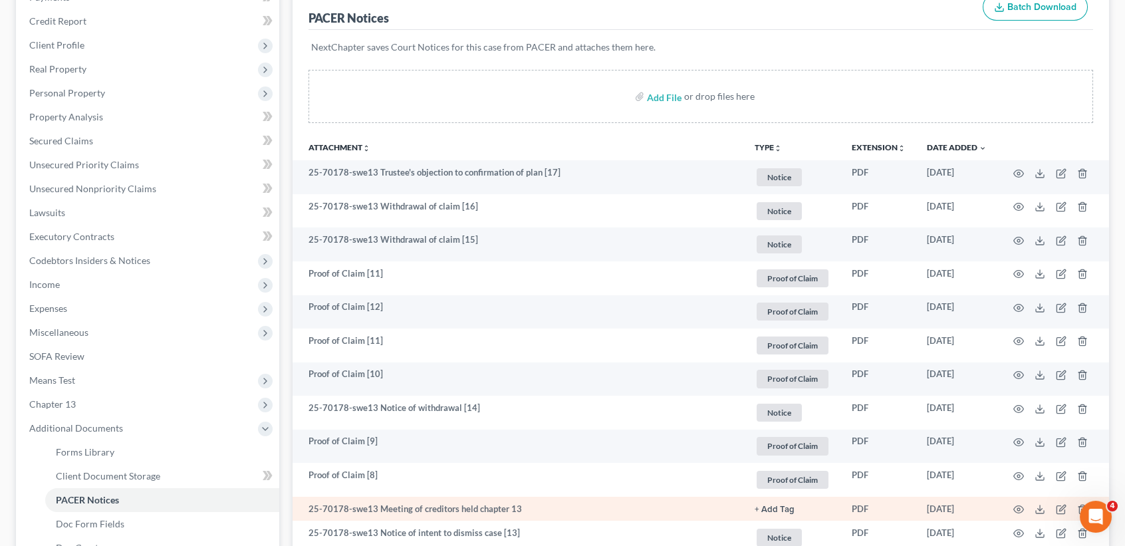
scroll to position [266, 0]
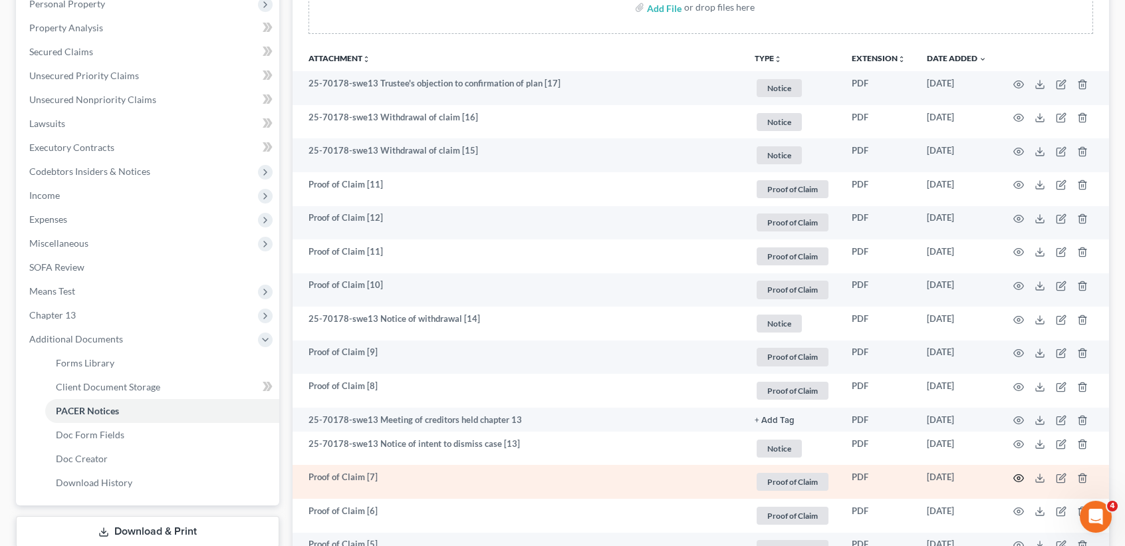
click at [1016, 483] on icon "button" at bounding box center [1018, 478] width 11 height 11
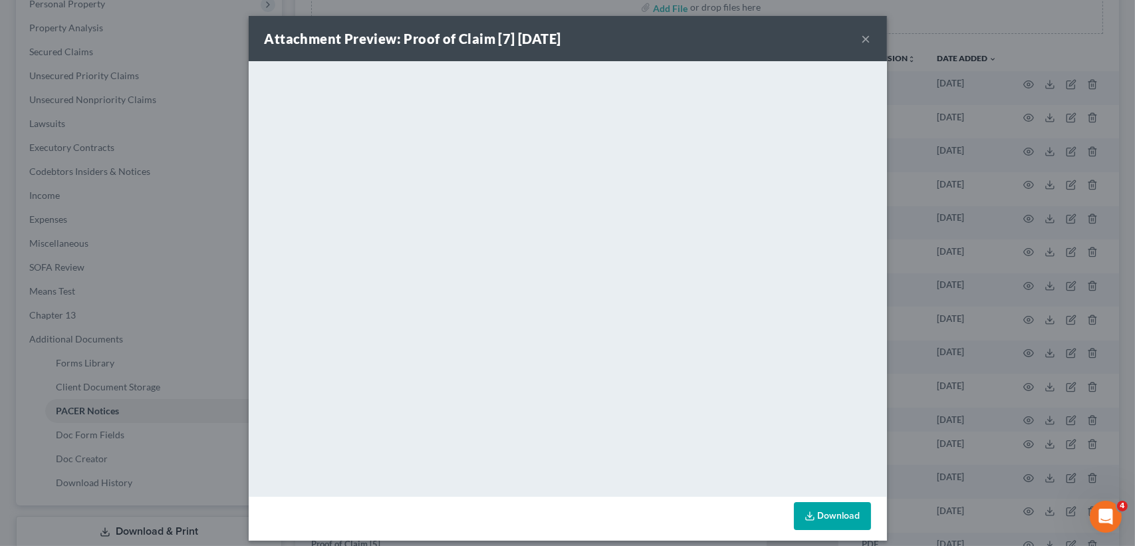
click at [862, 33] on button "×" at bounding box center [866, 39] width 9 height 16
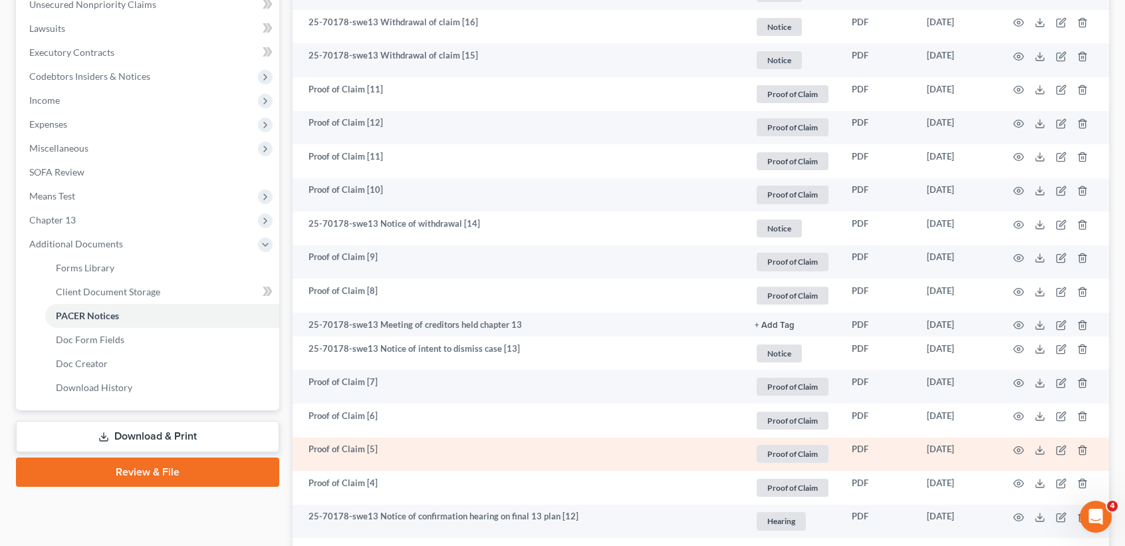
scroll to position [443, 0]
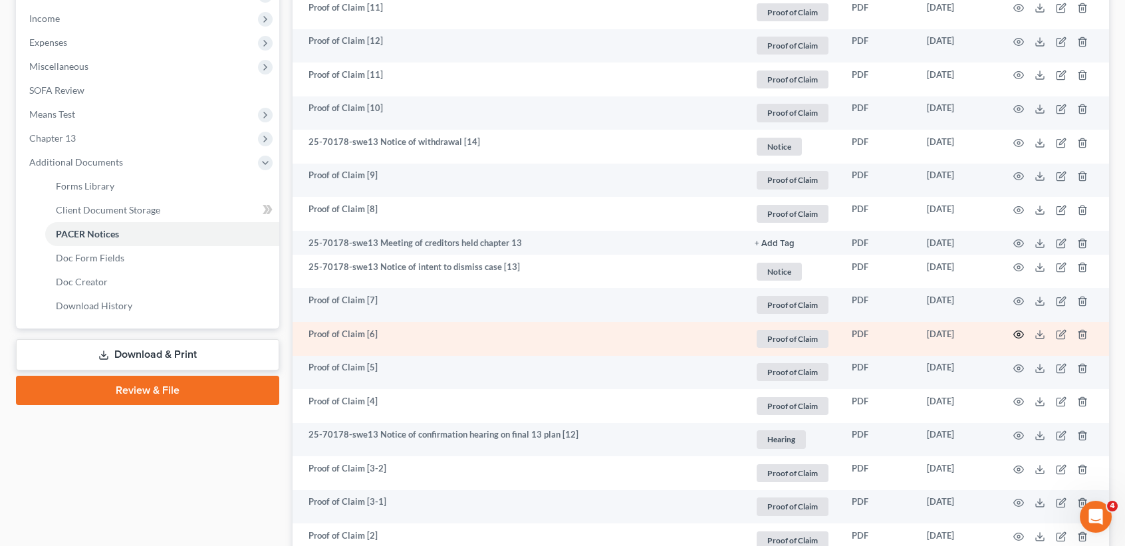
click at [1023, 340] on icon "button" at bounding box center [1018, 334] width 11 height 11
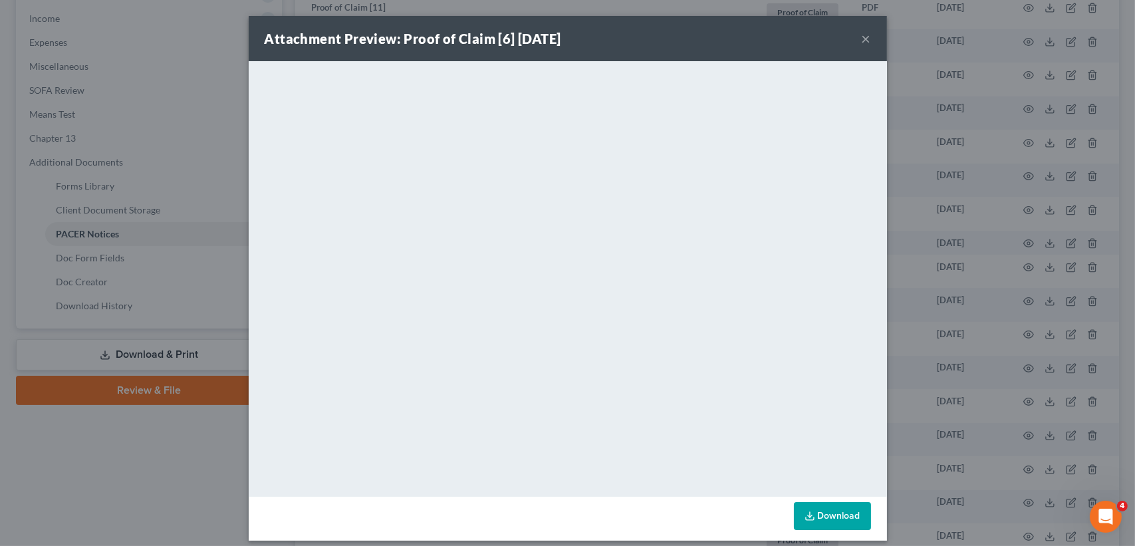
click at [862, 39] on button "×" at bounding box center [866, 39] width 9 height 16
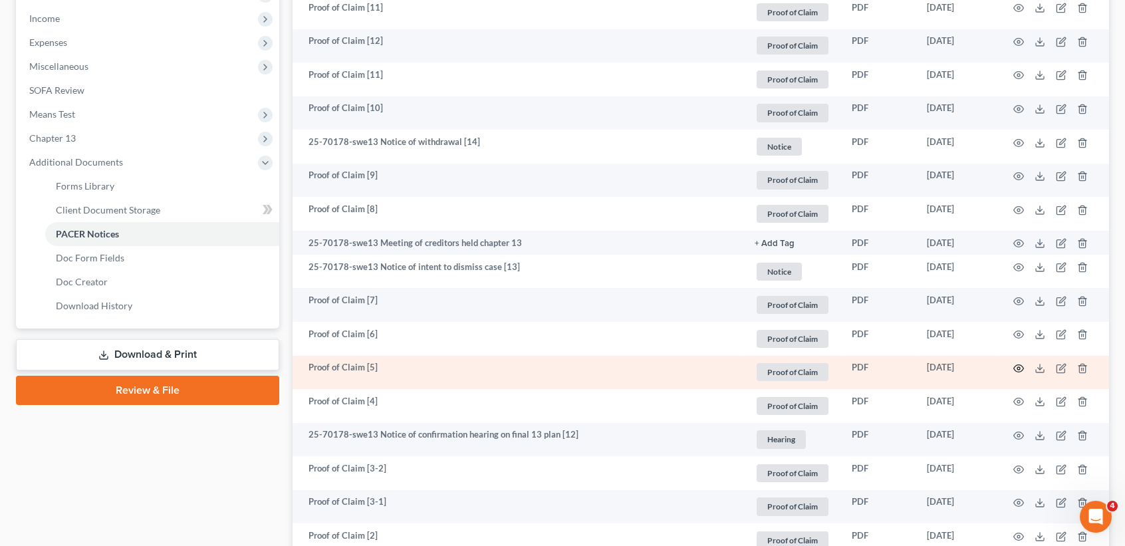
click at [1013, 374] on icon "button" at bounding box center [1018, 368] width 11 height 11
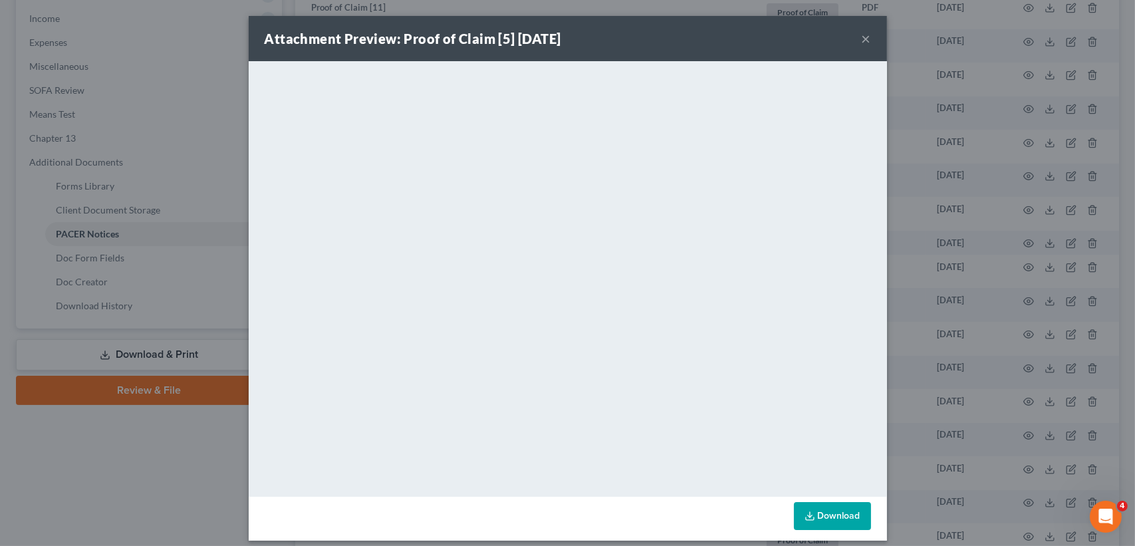
click at [862, 35] on button "×" at bounding box center [866, 39] width 9 height 16
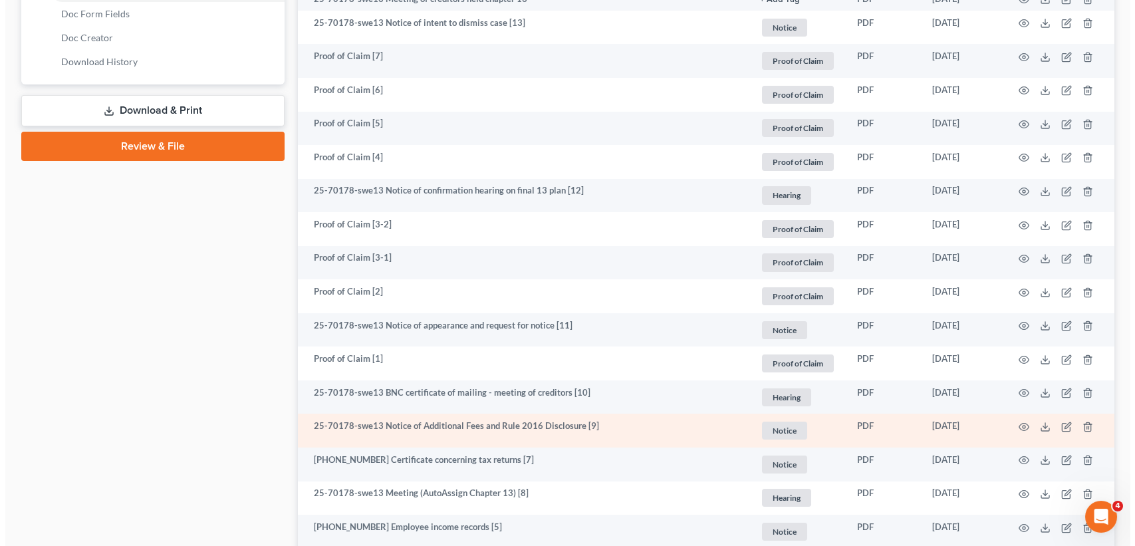
scroll to position [709, 0]
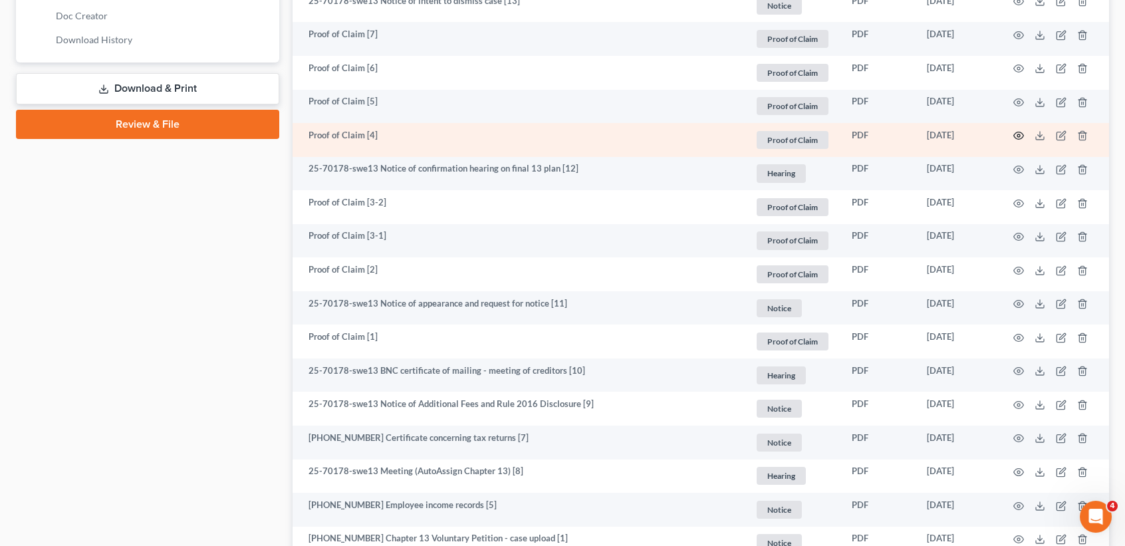
click at [1016, 141] on icon "button" at bounding box center [1018, 135] width 11 height 11
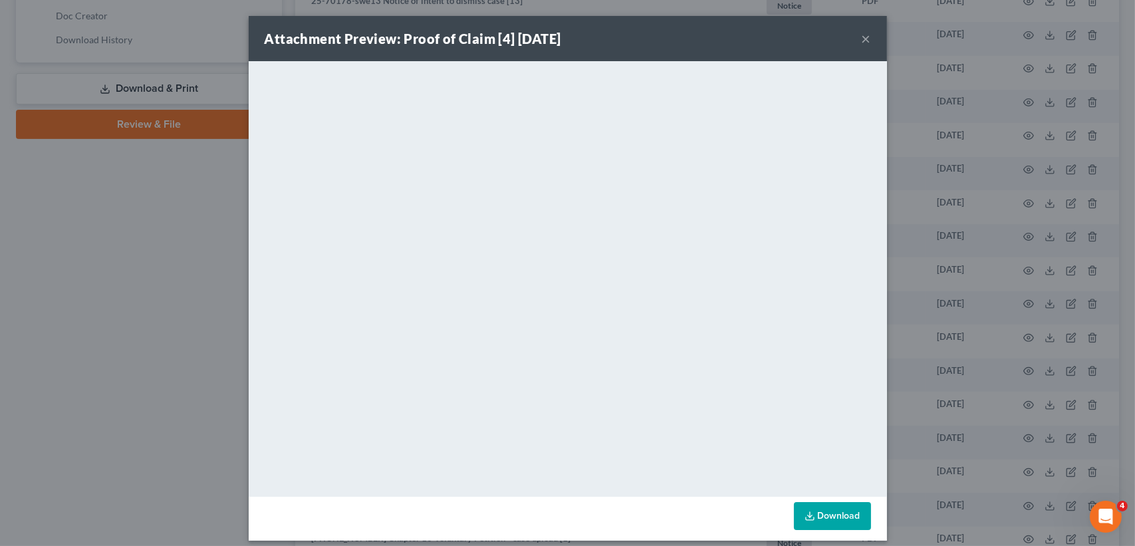
click at [862, 38] on button "×" at bounding box center [866, 39] width 9 height 16
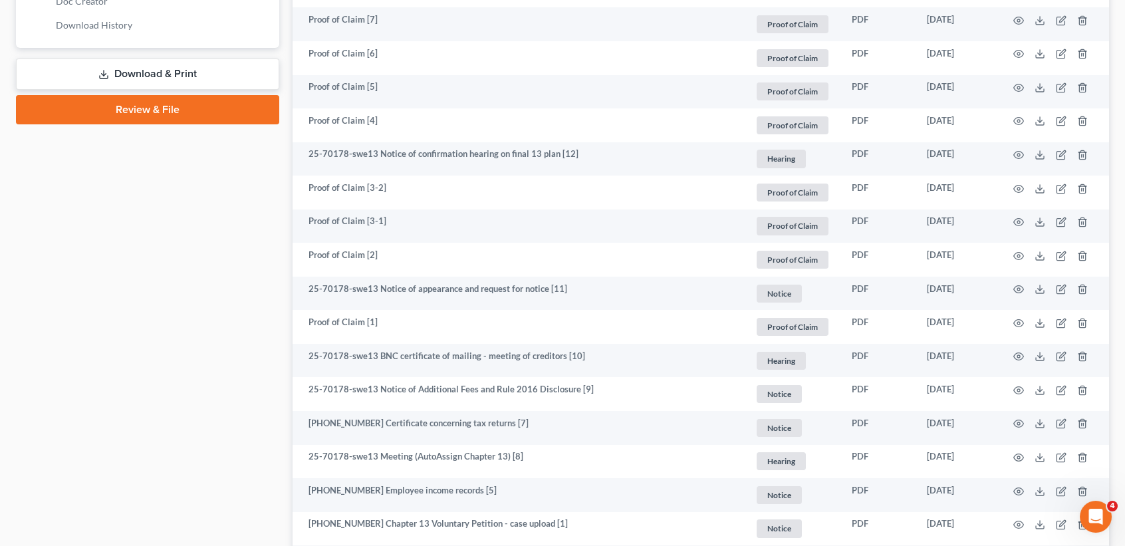
scroll to position [886, 0]
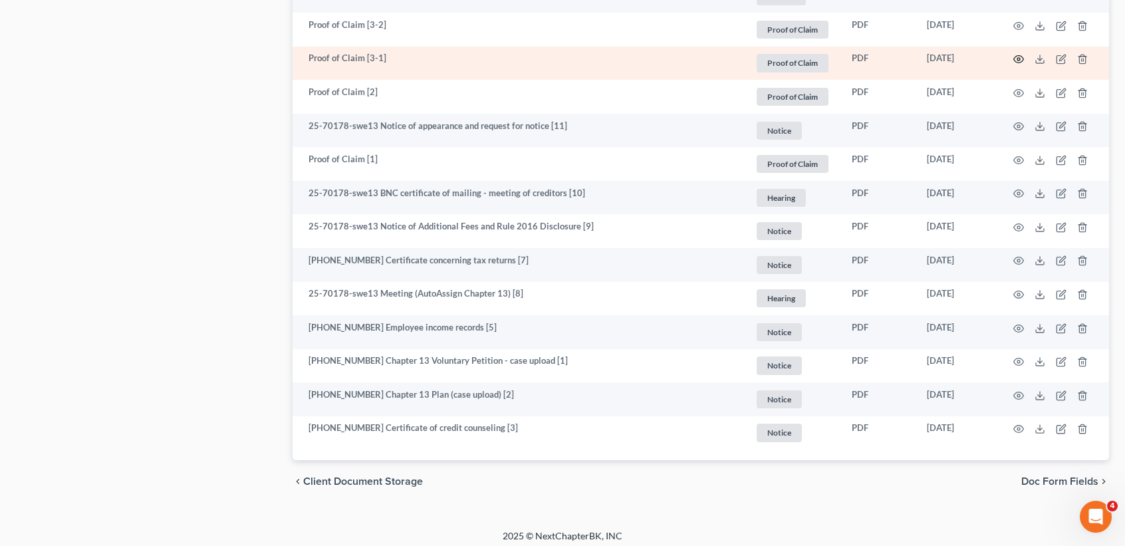
click at [1016, 64] on icon "button" at bounding box center [1018, 59] width 11 height 11
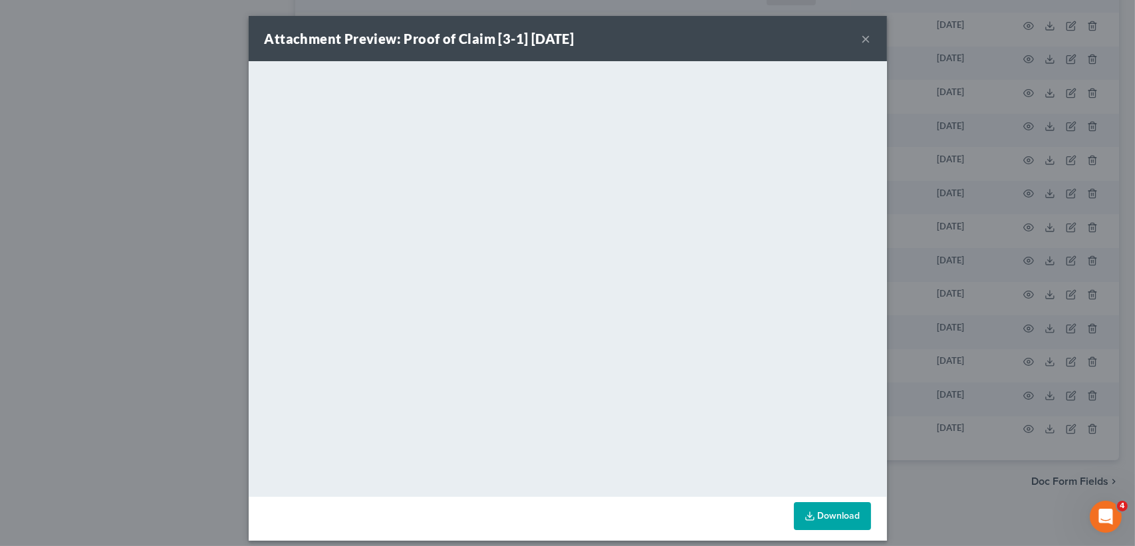
click at [862, 35] on button "×" at bounding box center [866, 39] width 9 height 16
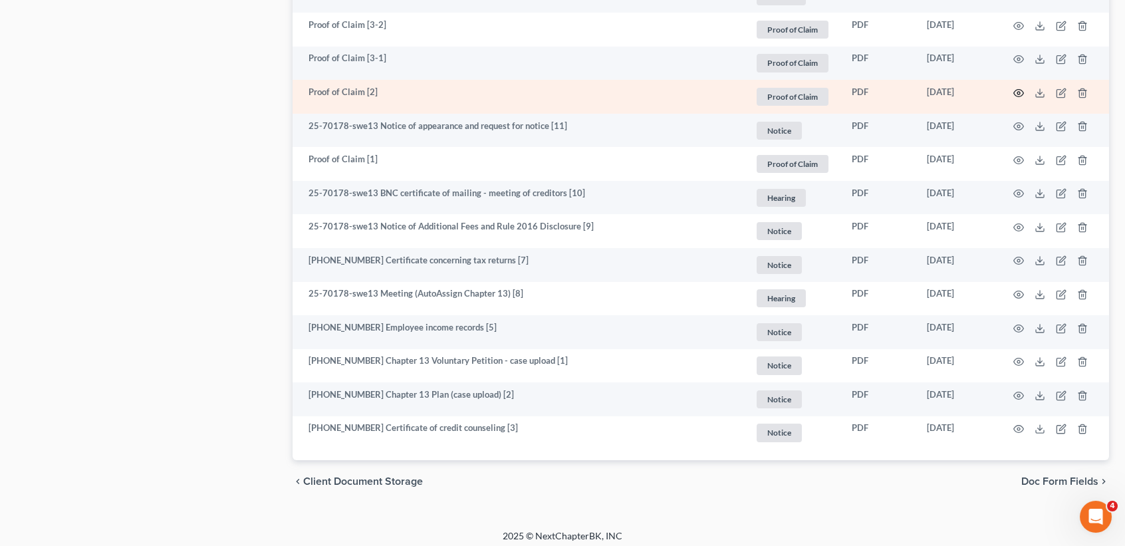
click at [1022, 98] on icon "button" at bounding box center [1018, 93] width 11 height 11
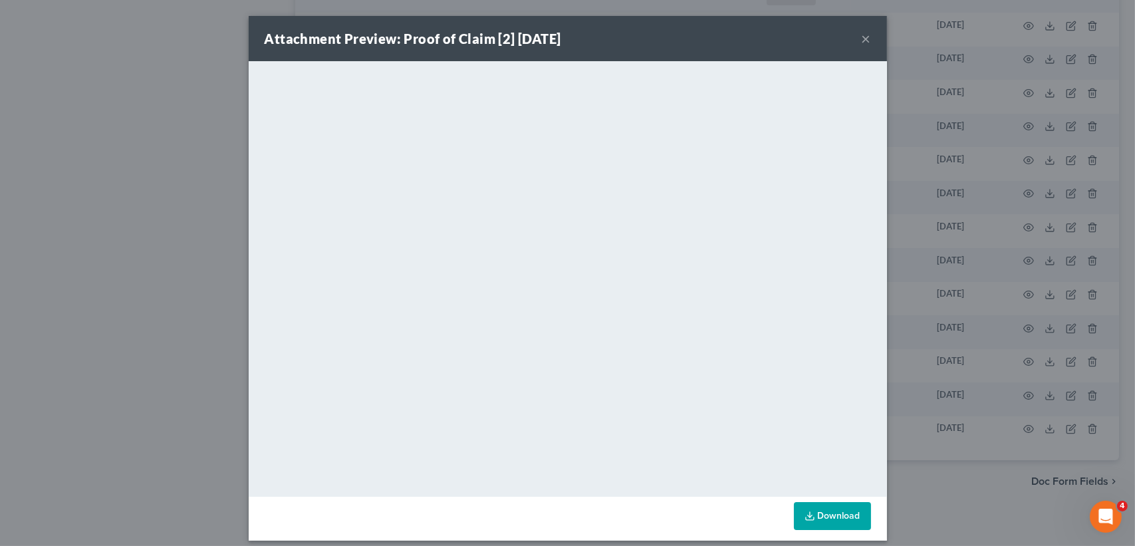
click at [862, 38] on button "×" at bounding box center [866, 39] width 9 height 16
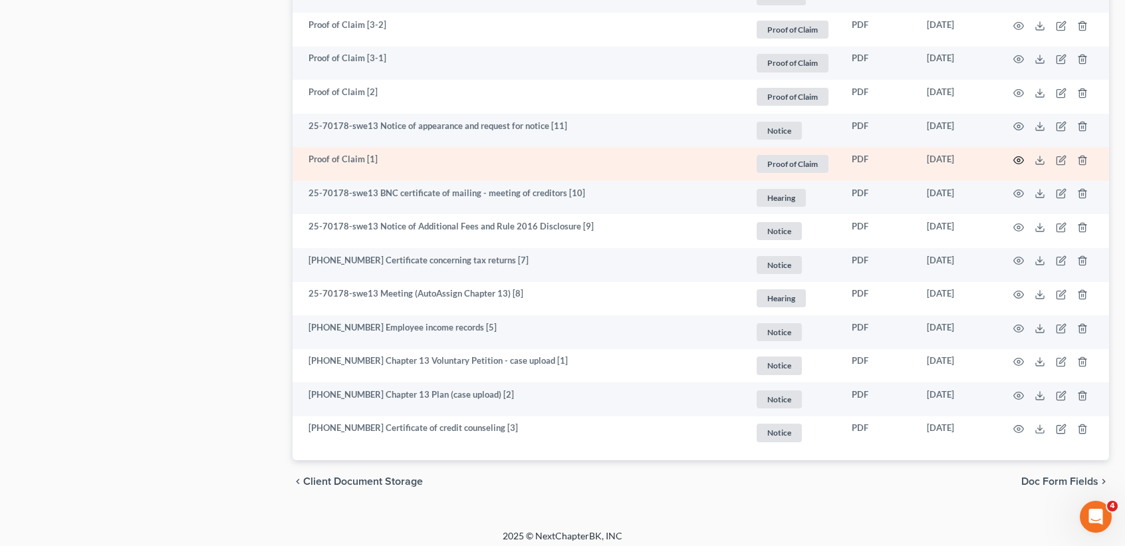
click at [1015, 164] on icon "button" at bounding box center [1019, 159] width 10 height 7
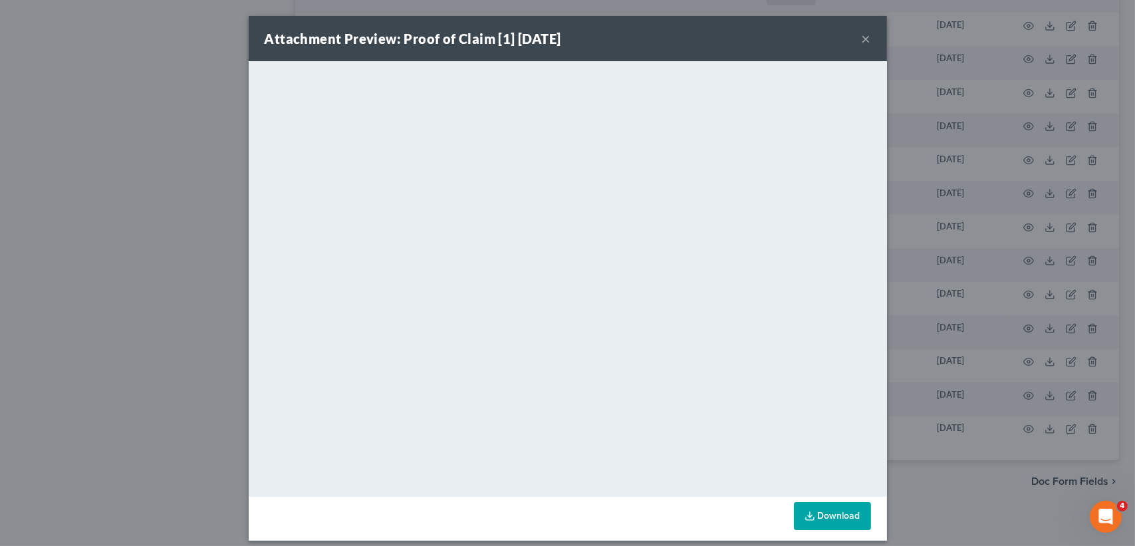
click at [862, 35] on button "×" at bounding box center [866, 39] width 9 height 16
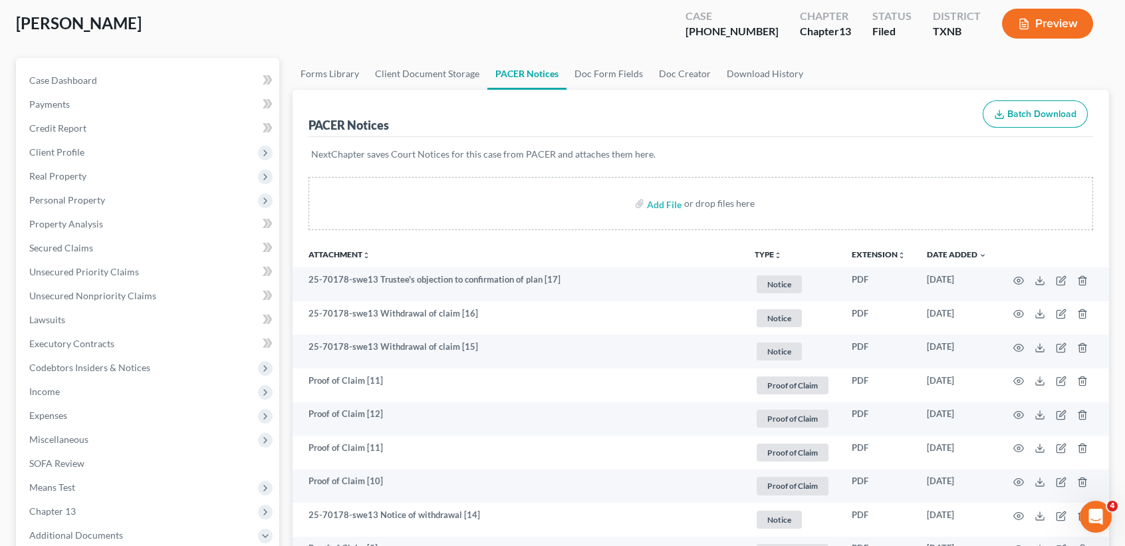
scroll to position [0, 0]
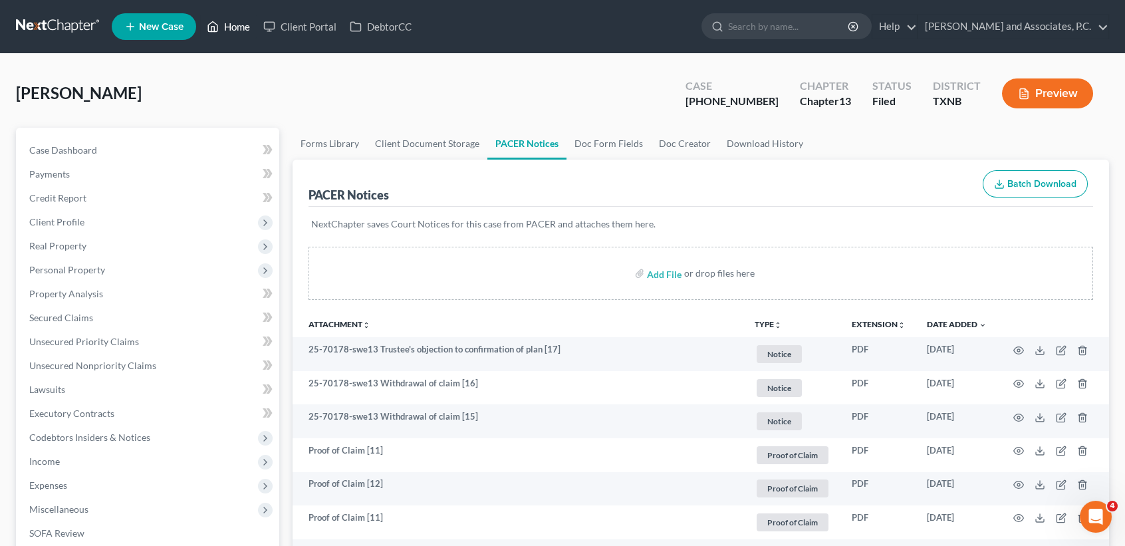
click at [218, 31] on icon at bounding box center [213, 27] width 9 height 10
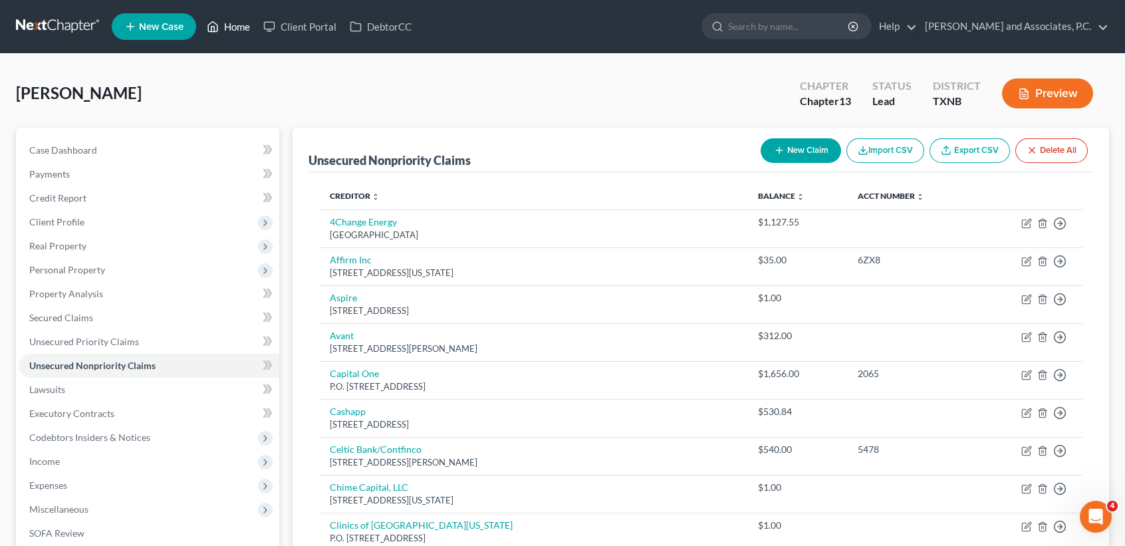
click at [247, 23] on link "Home" at bounding box center [228, 27] width 57 height 24
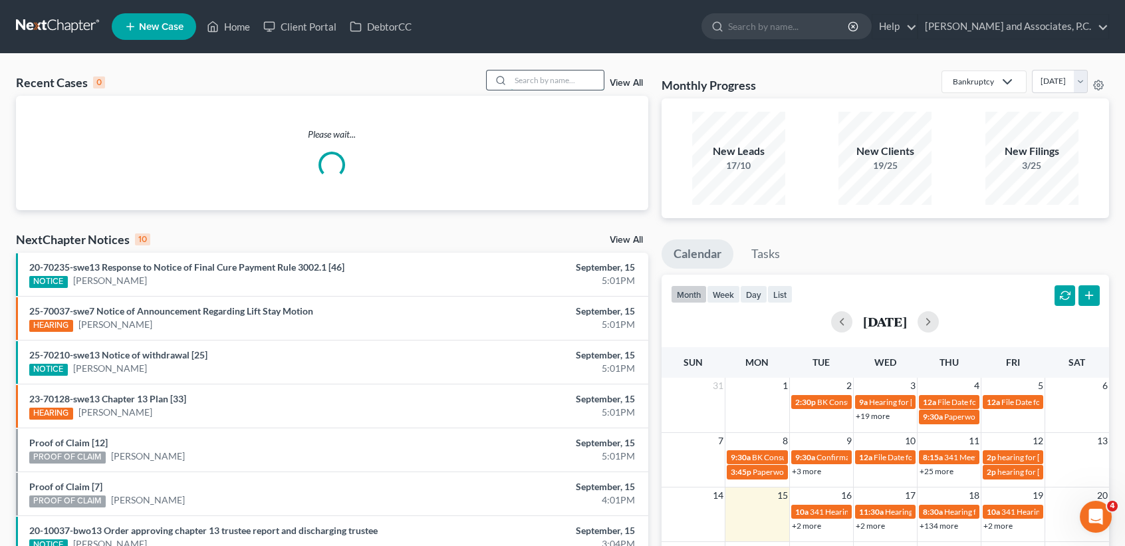
click at [550, 74] on input "search" at bounding box center [557, 79] width 93 height 19
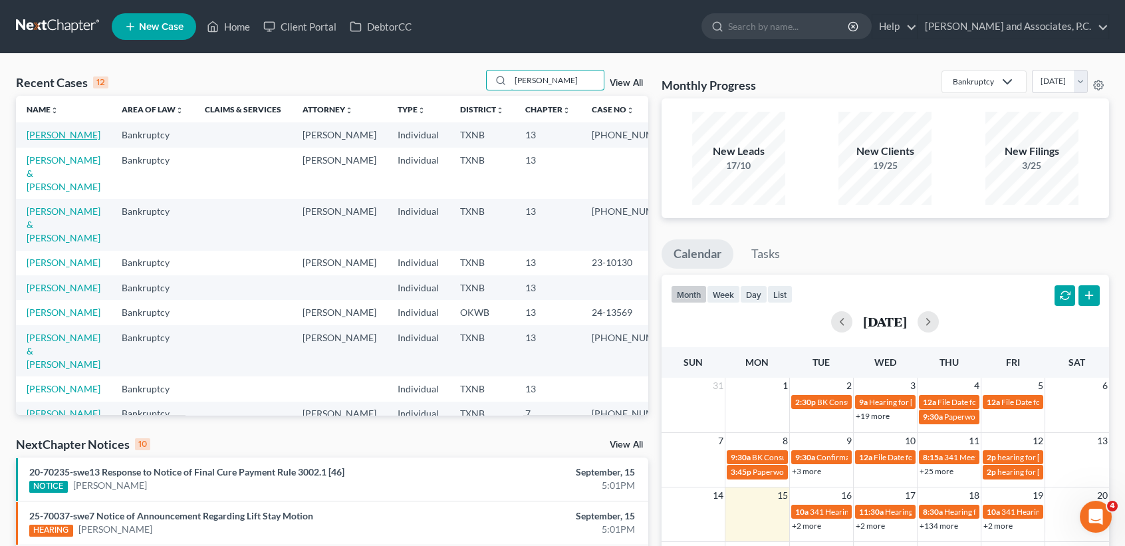
type input "[PERSON_NAME]"
click at [57, 139] on link "[PERSON_NAME]" at bounding box center [64, 134] width 74 height 11
select select "1"
